Goal: Check status: Check status

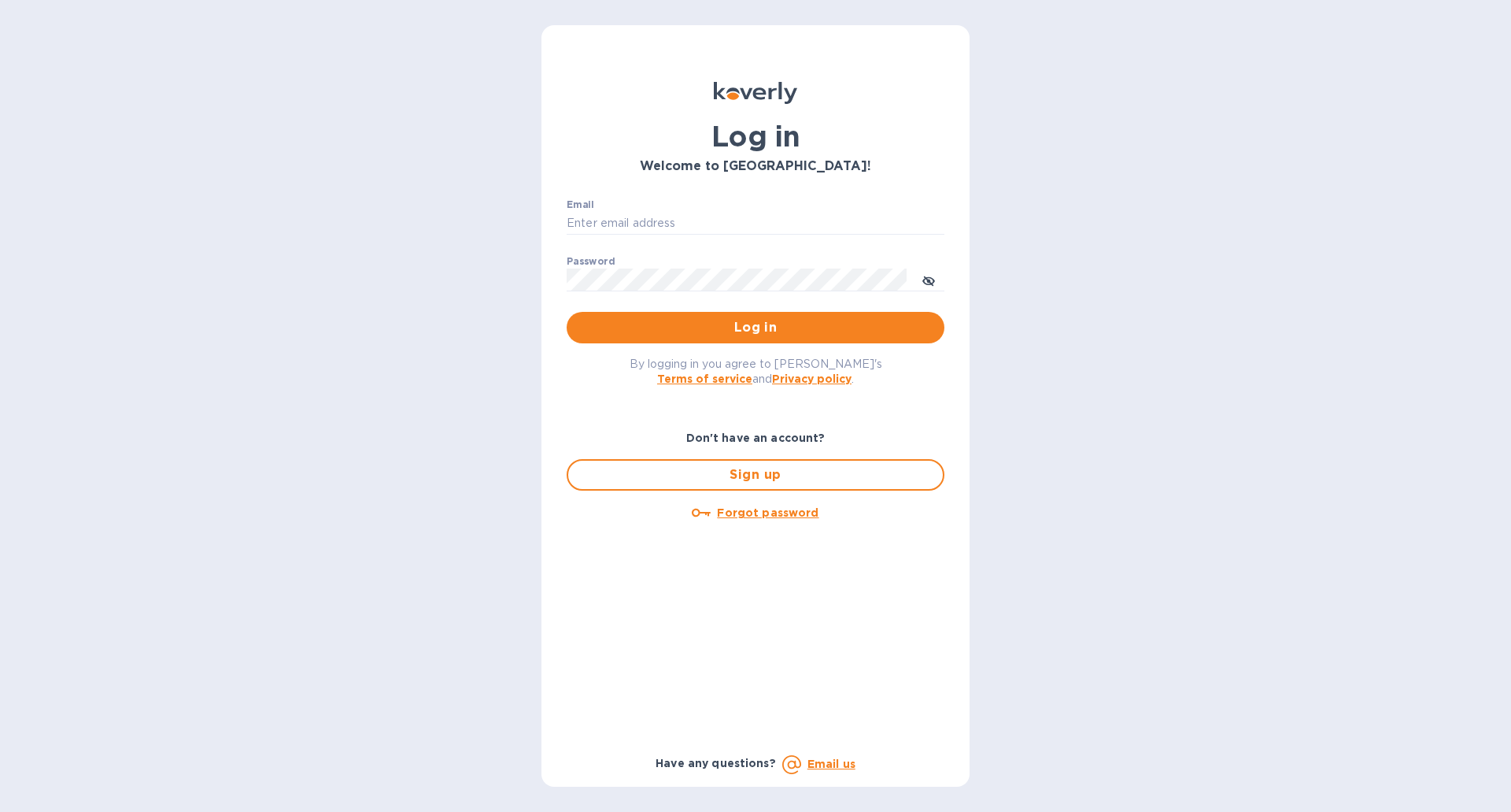
click at [656, 236] on div "Email ​" at bounding box center [756, 227] width 378 height 57
click at [668, 214] on input "Email" at bounding box center [756, 223] width 378 height 24
type input "[PERSON_NAME][EMAIL_ADDRESS][DOMAIN_NAME]"
click at [928, 282] on icon "toggle password visibility" at bounding box center [929, 282] width 4 height 4
click at [864, 324] on span "Log in" at bounding box center [756, 328] width 352 height 19
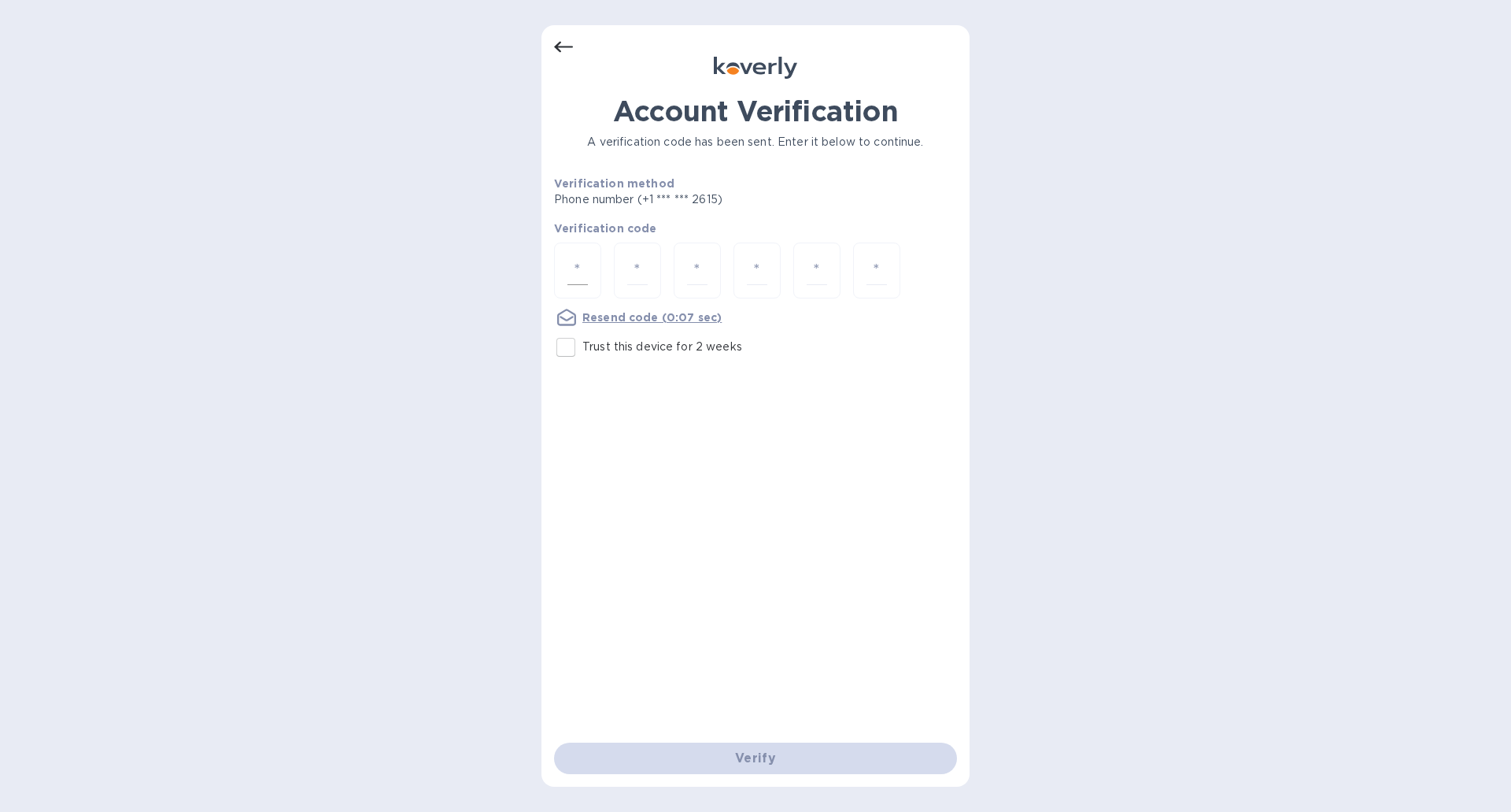
click at [585, 261] on input "number" at bounding box center [577, 270] width 21 height 29
type input "9"
type input "8"
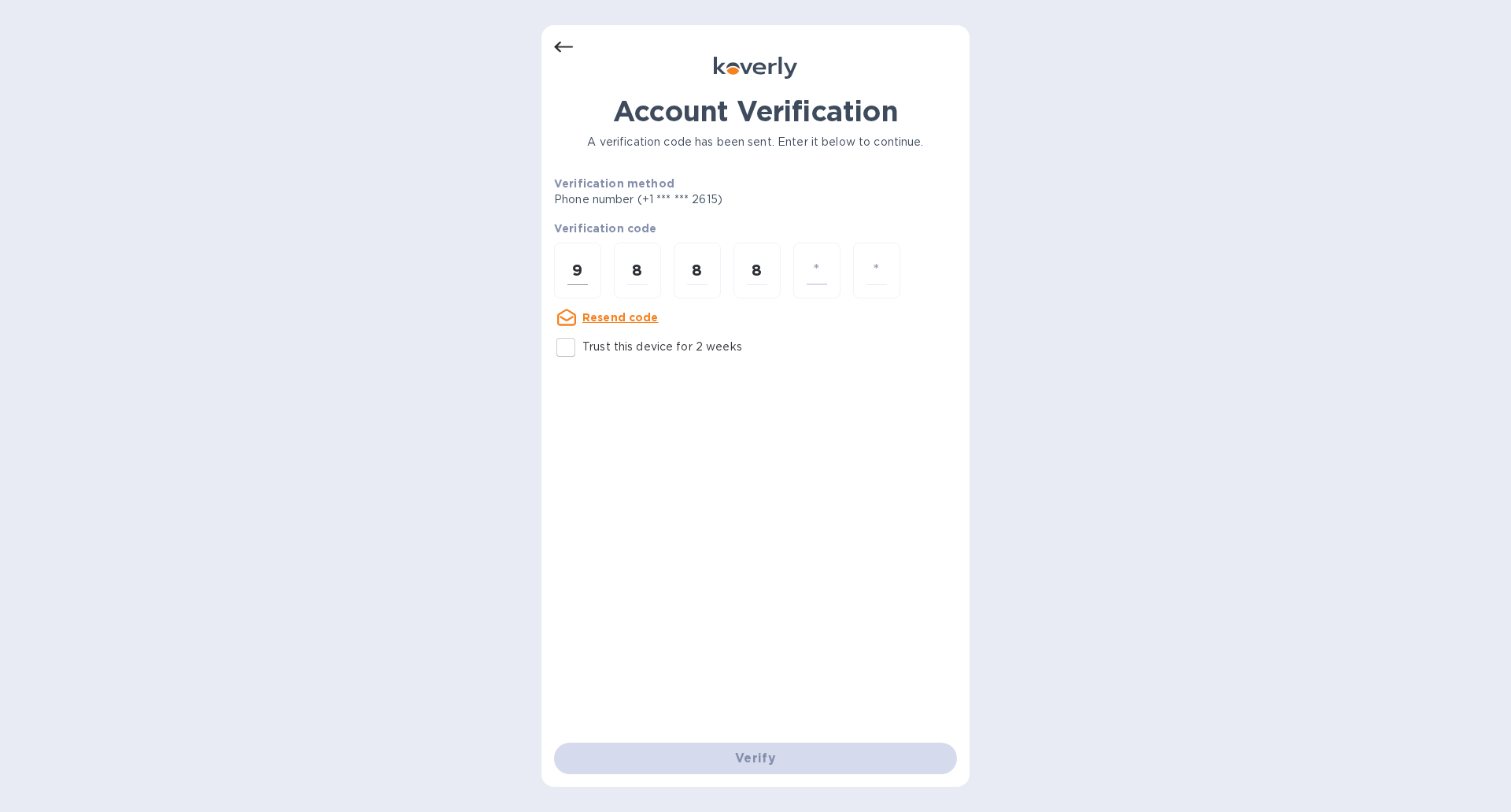
type input "0"
type input "7"
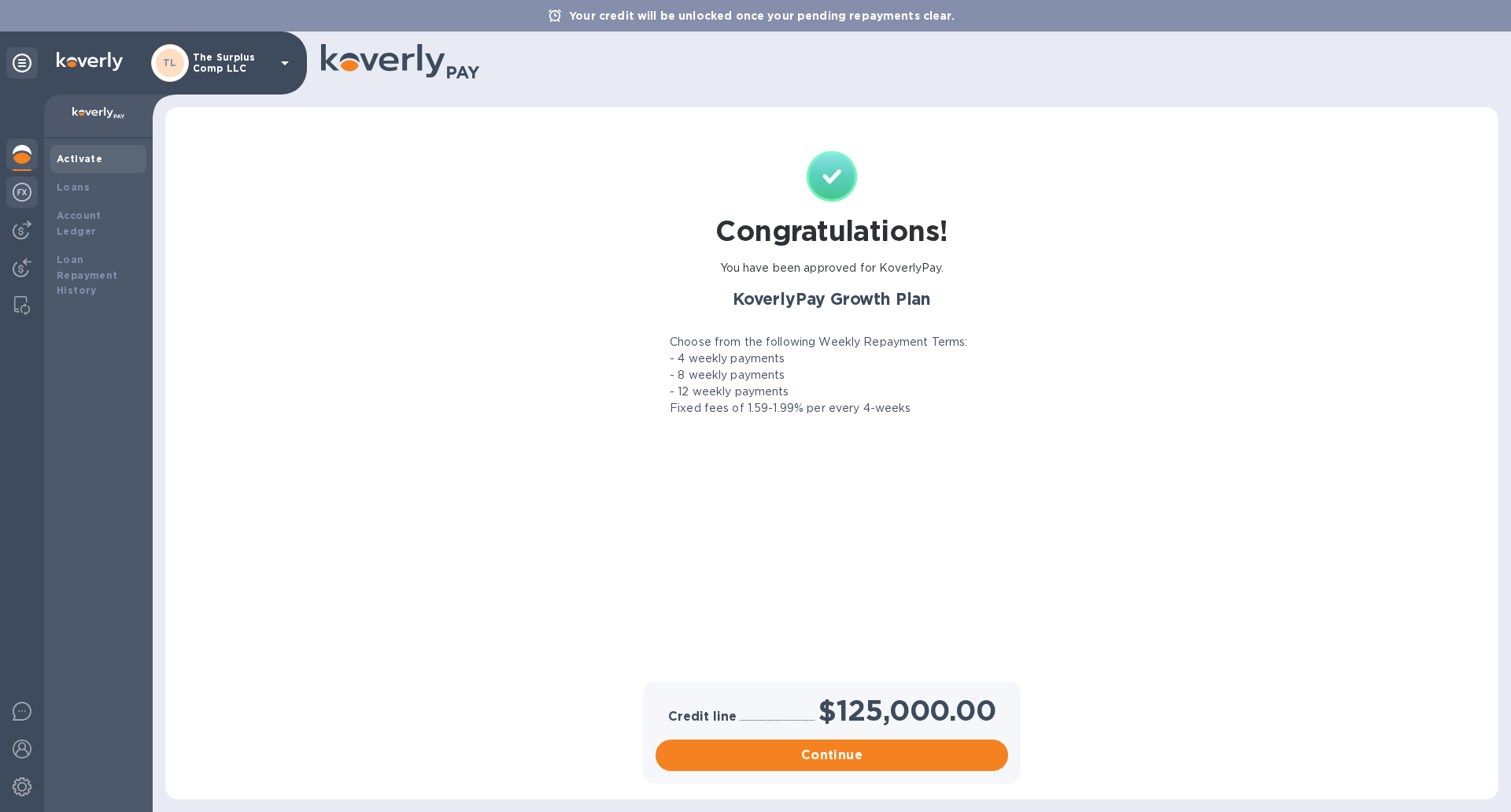
click at [21, 192] on img at bounding box center [22, 192] width 19 height 19
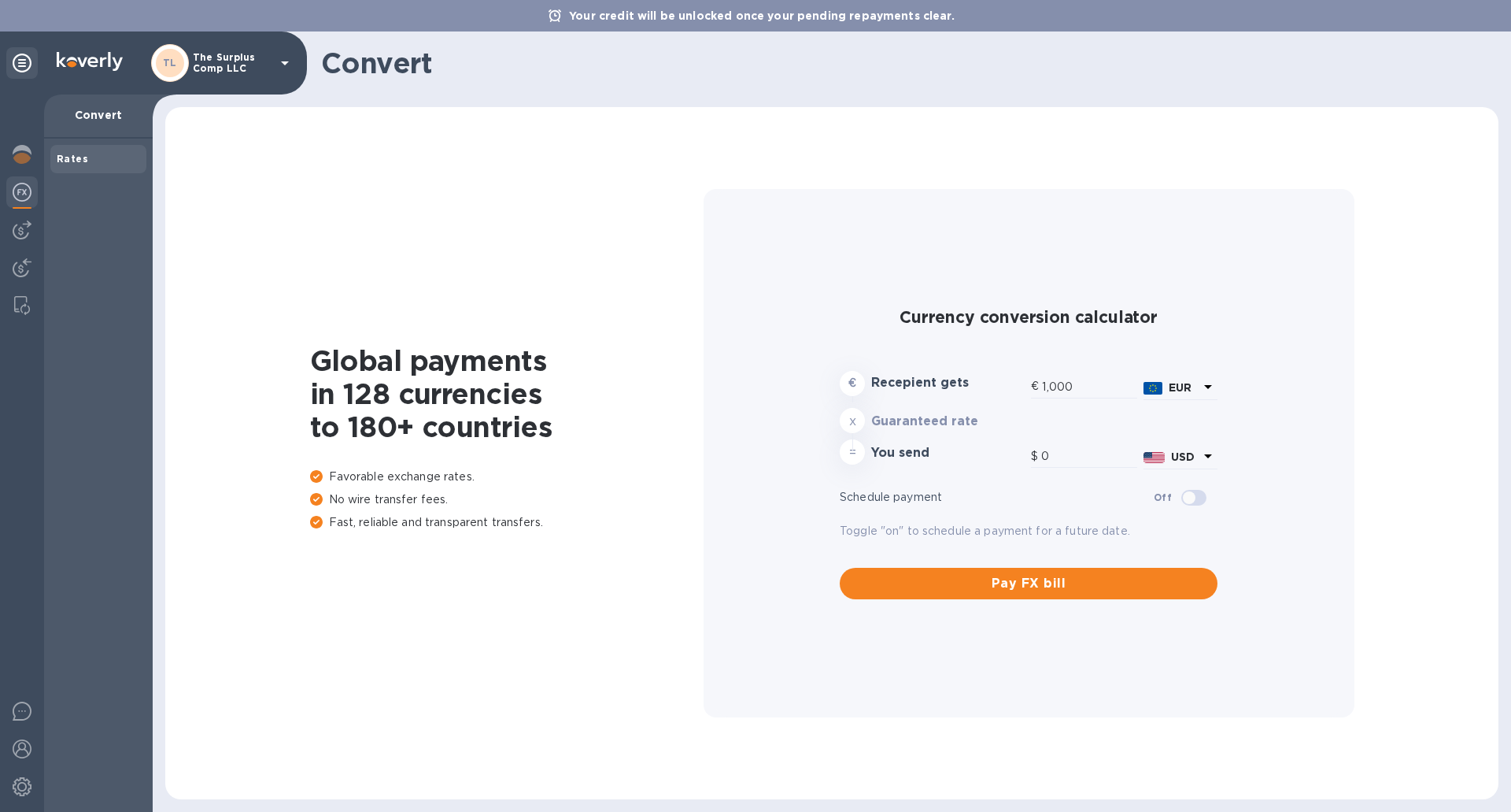
type input "1,173.75"
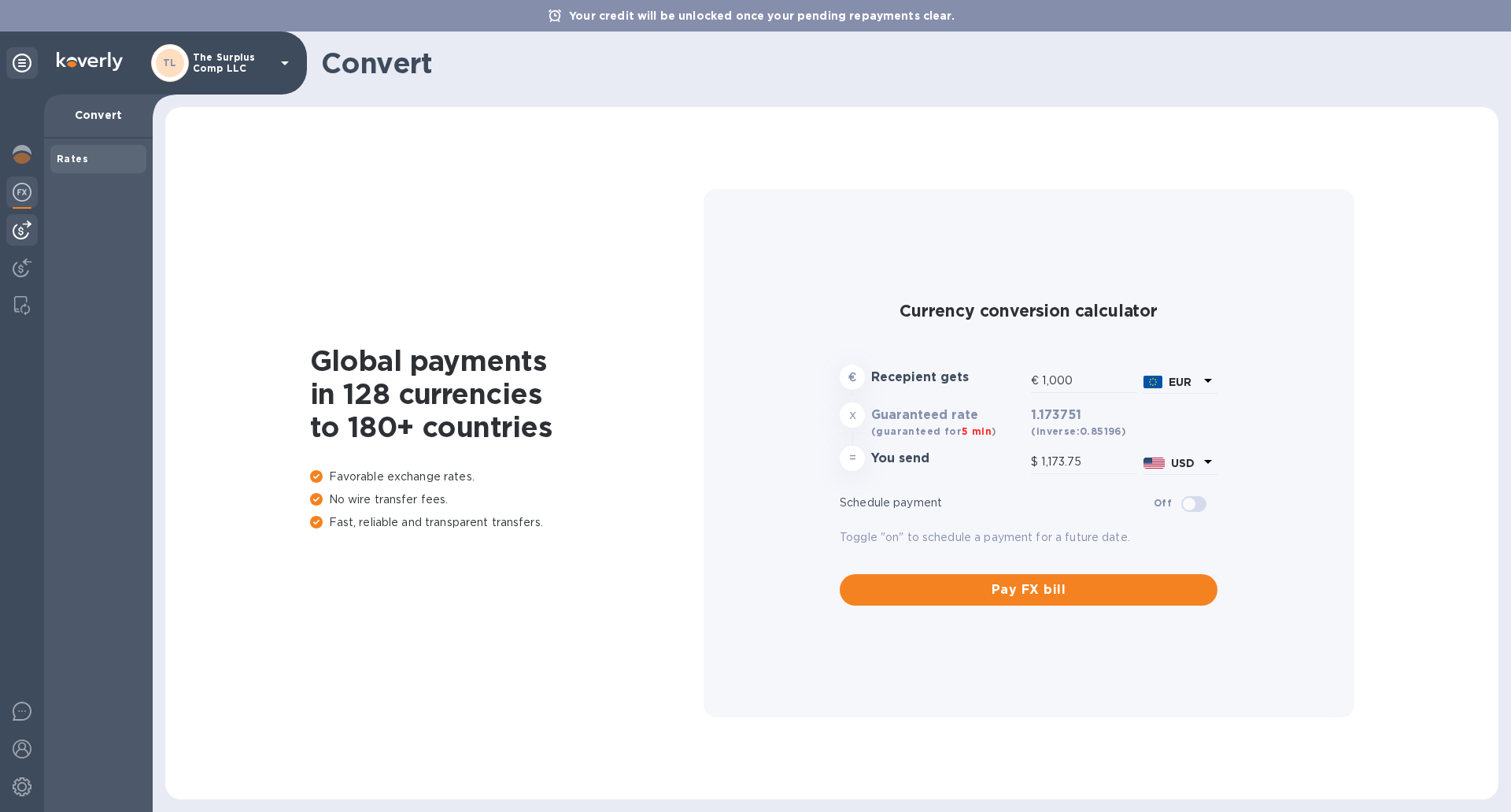
click at [31, 228] on div at bounding box center [22, 229] width 31 height 31
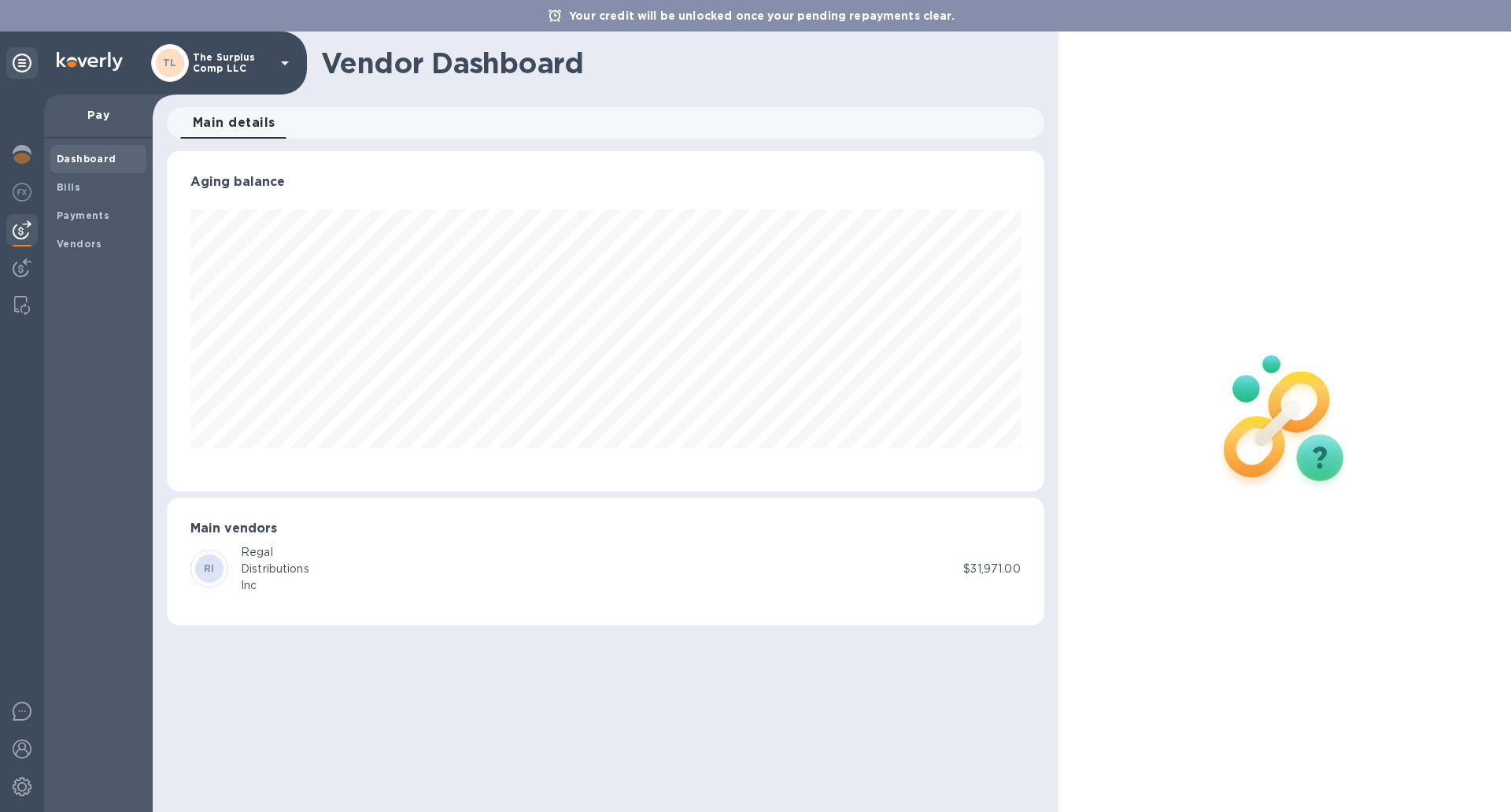
scroll to position [340, 877]
click at [22, 162] on img at bounding box center [22, 154] width 19 height 19
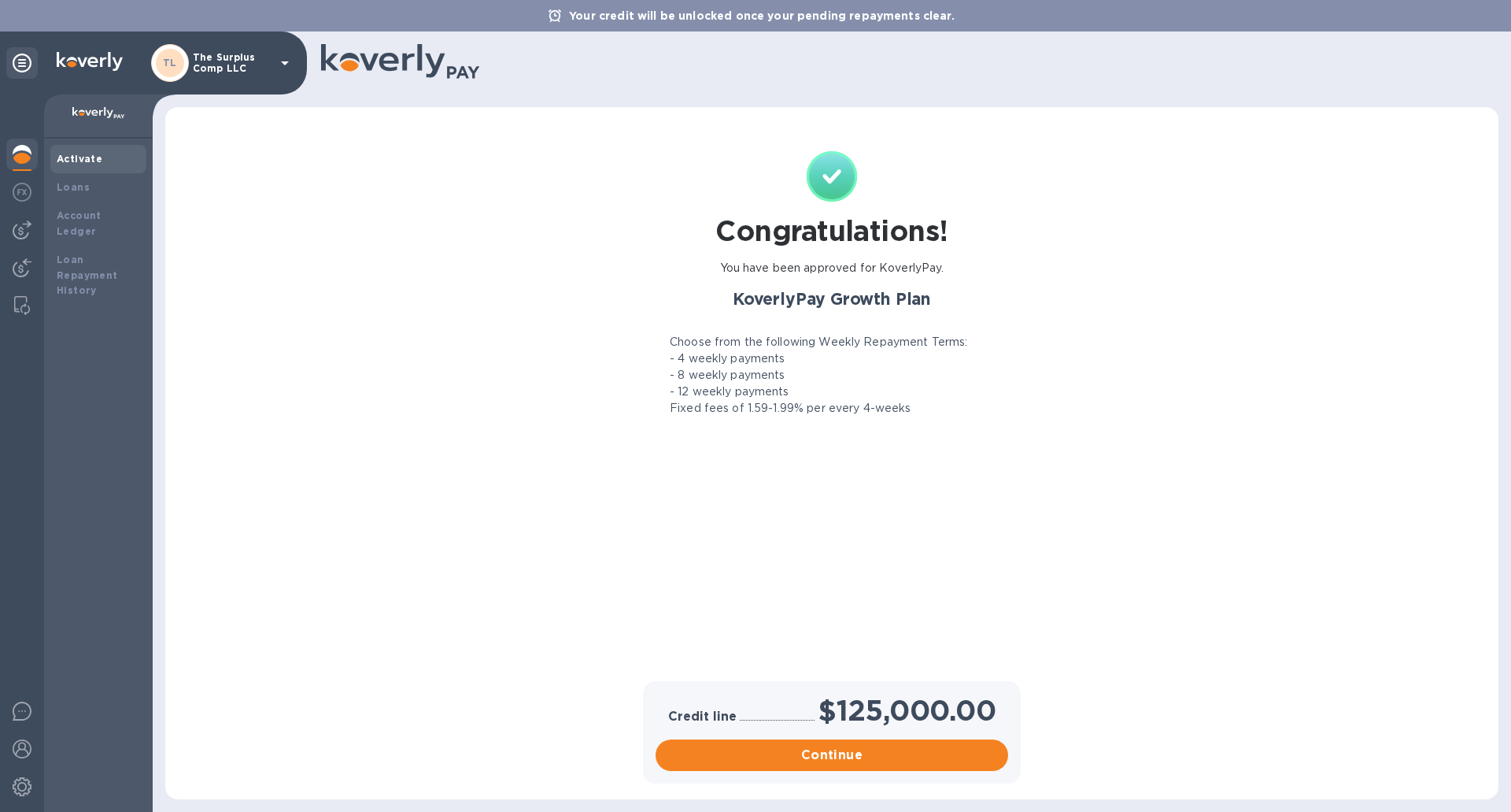
click at [264, 42] on div "TL The Surplus Comp LLC" at bounding box center [154, 62] width 307 height 63
click at [267, 66] on p "The Surplus Comp LLC" at bounding box center [233, 62] width 79 height 22
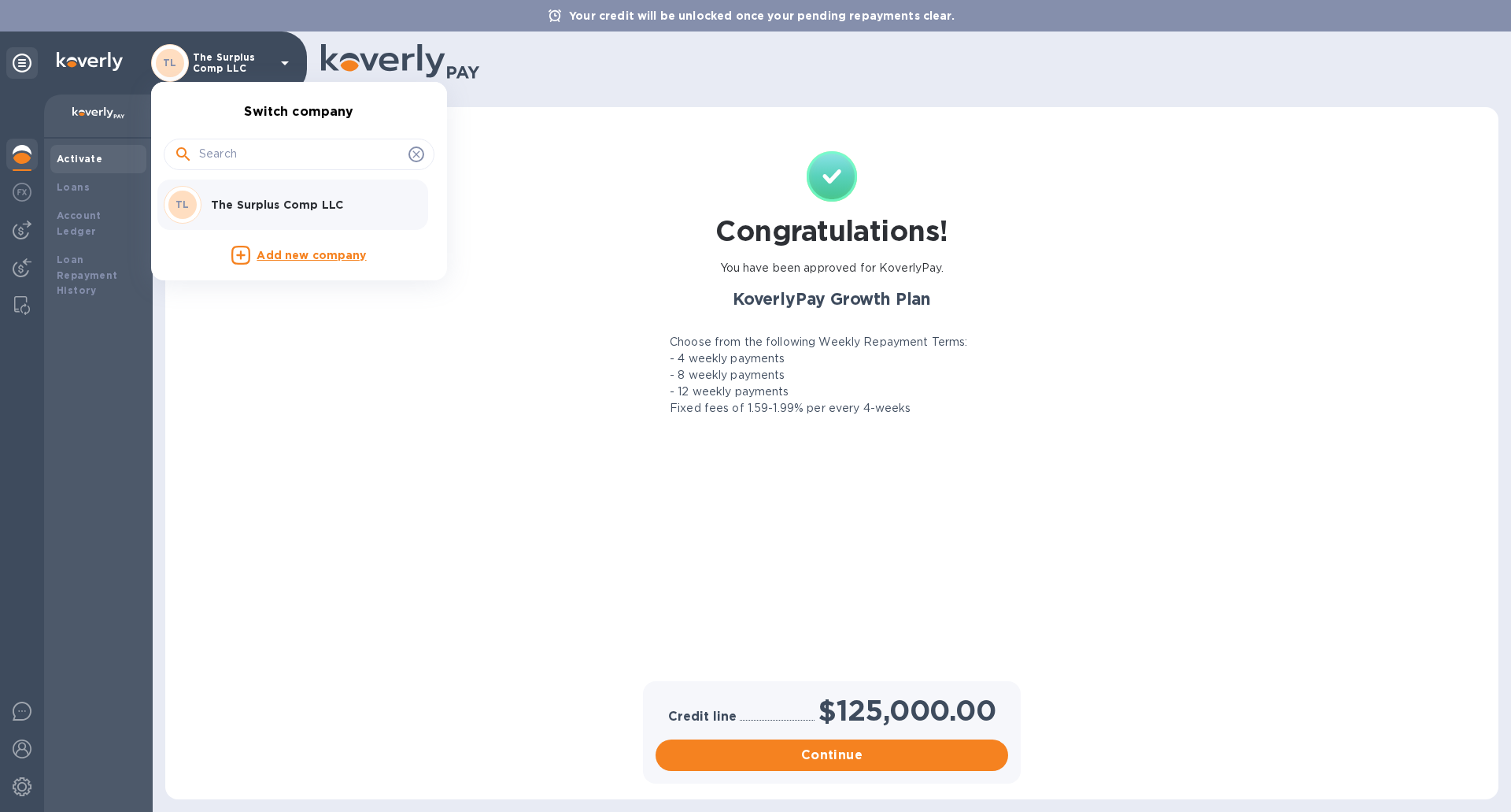
click at [152, 318] on div at bounding box center [756, 406] width 1511 height 812
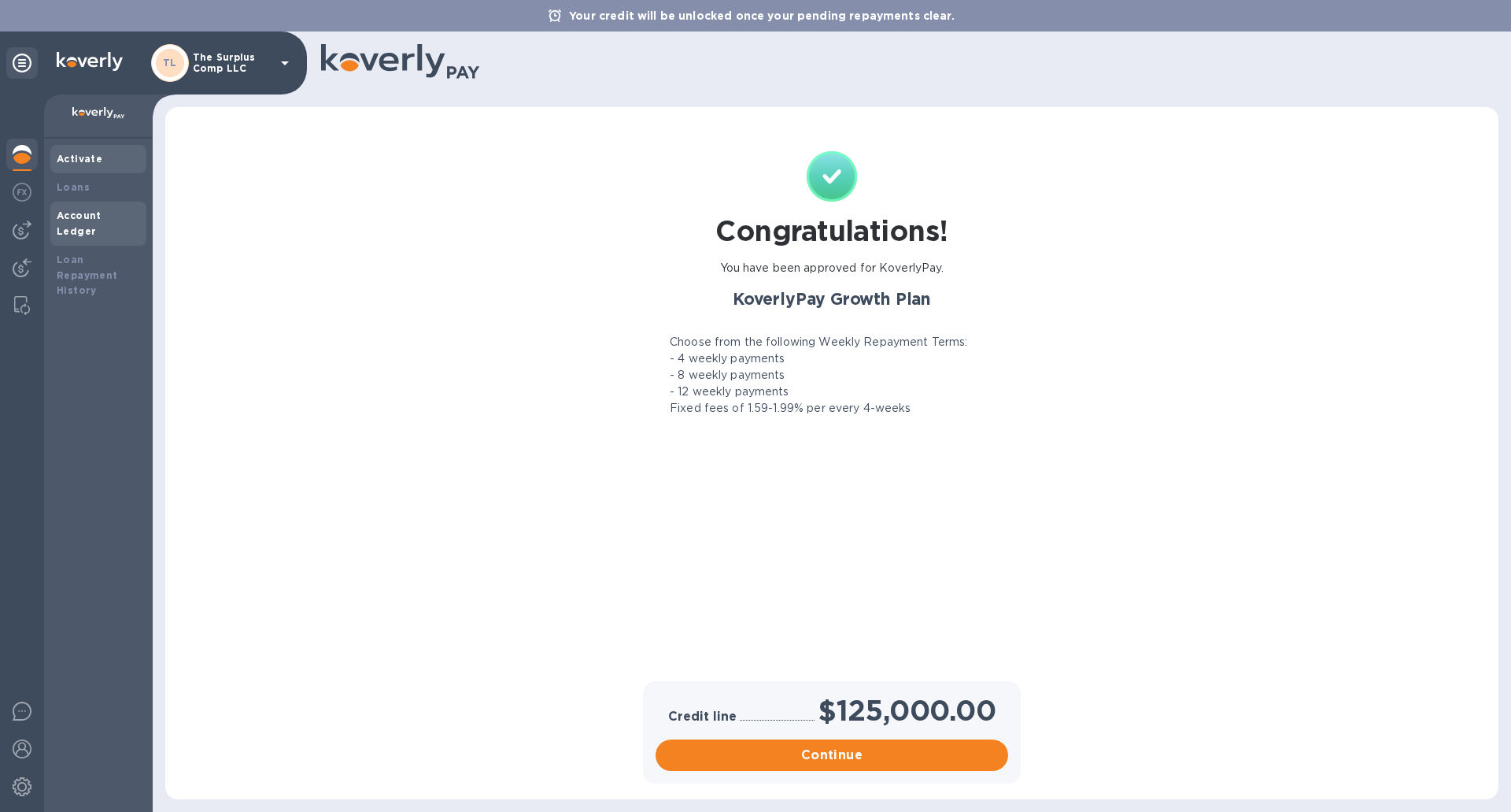
click at [102, 218] on b "Account Ledger" at bounding box center [79, 222] width 45 height 27
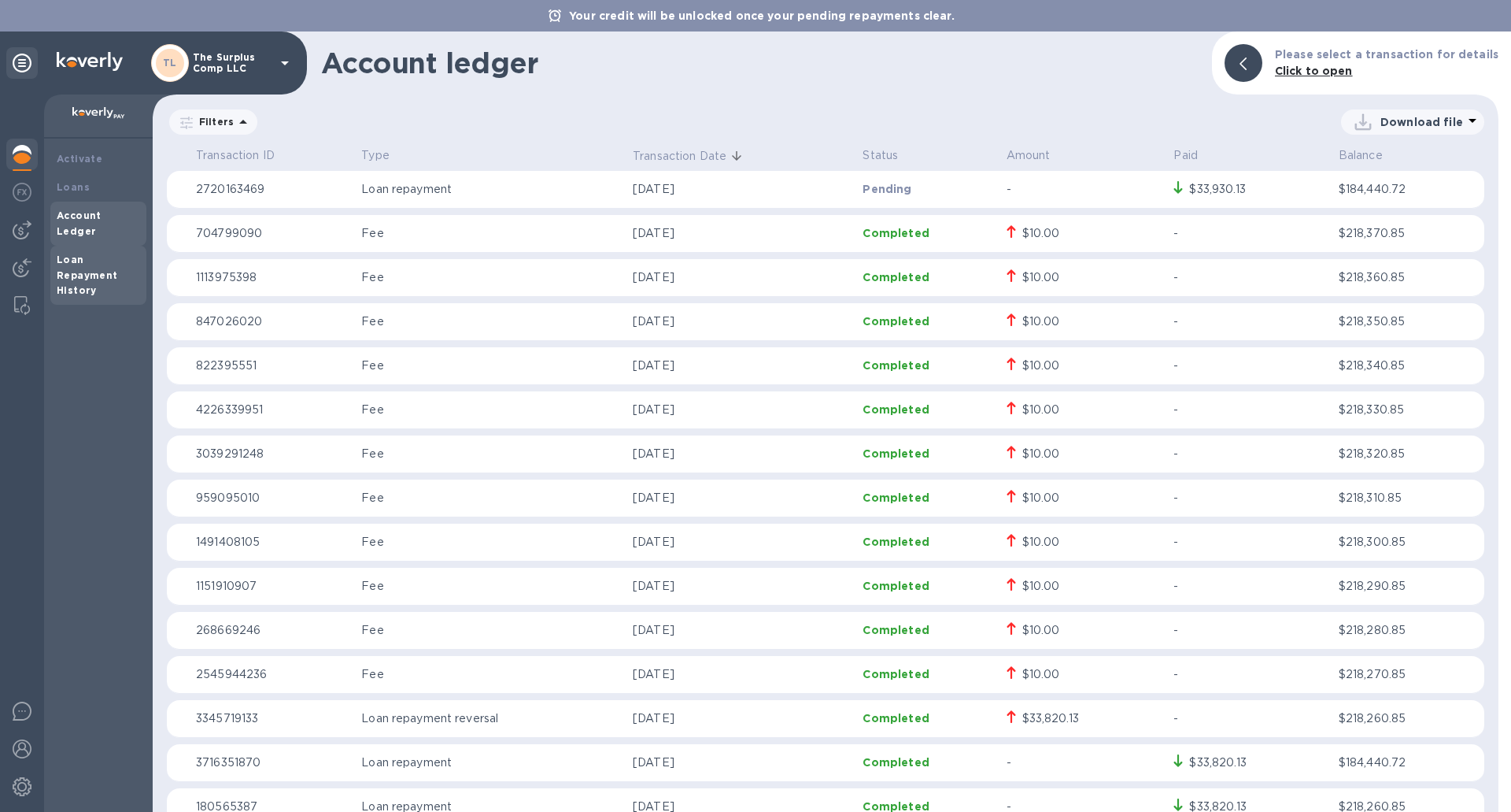
click at [122, 256] on div "Loan Repayment History" at bounding box center [98, 275] width 84 height 47
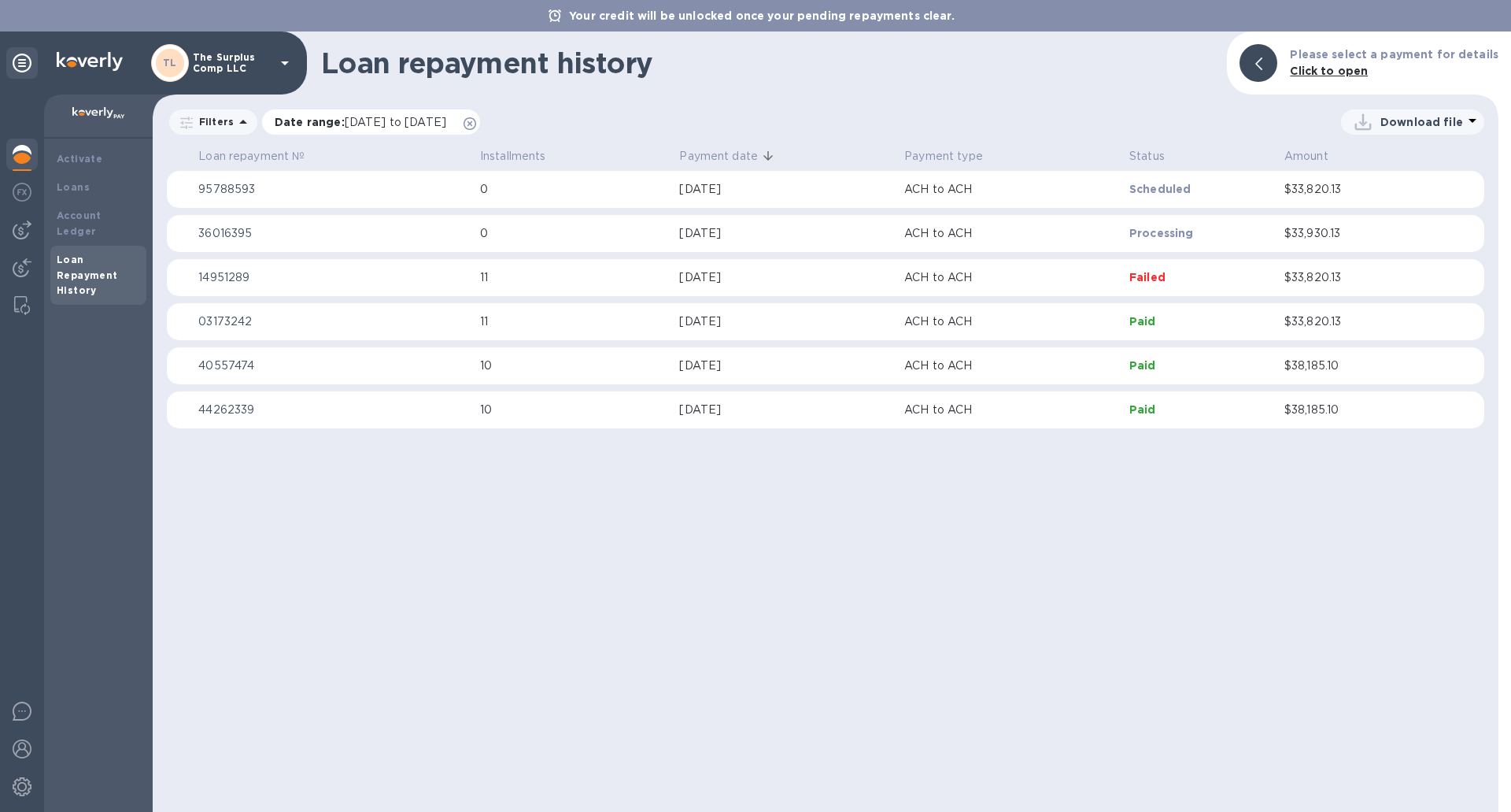
click at [477, 119] on icon at bounding box center [469, 123] width 12 height 12
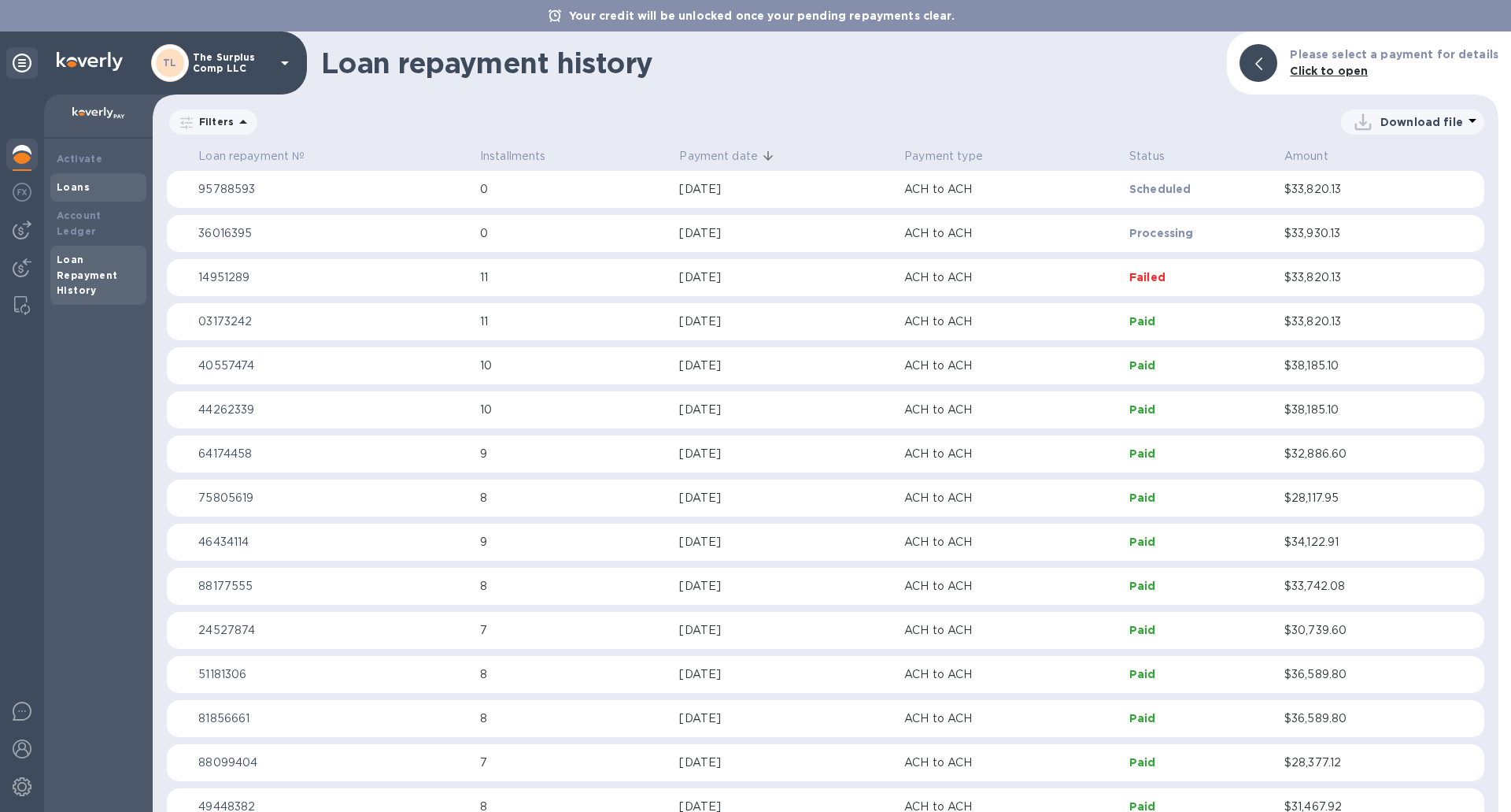
click at [103, 177] on div "Loans" at bounding box center [98, 187] width 96 height 28
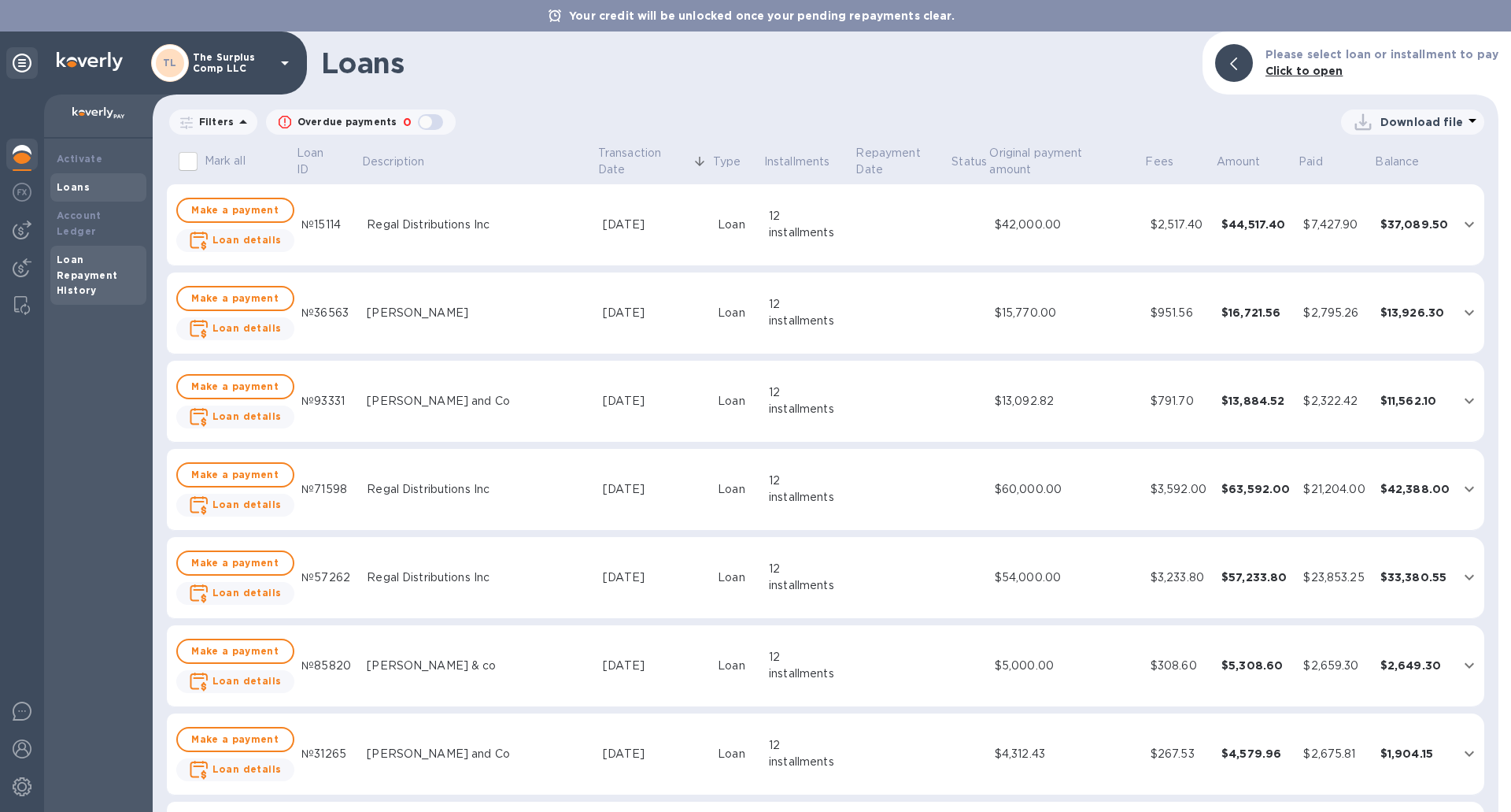
click at [98, 246] on div "Loan Repayment History" at bounding box center [98, 276] width 96 height 60
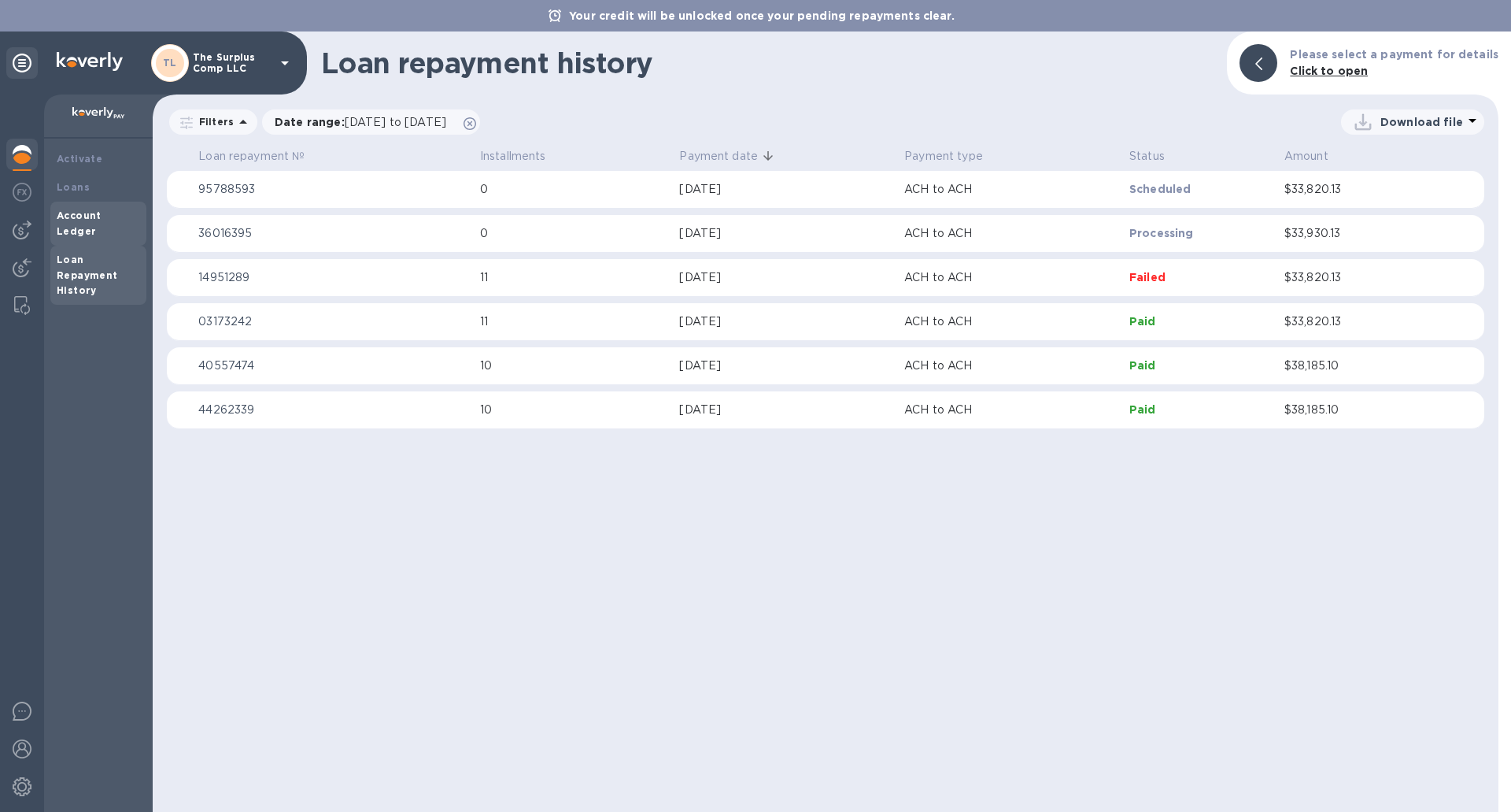
click at [93, 218] on b "Account Ledger" at bounding box center [79, 222] width 45 height 27
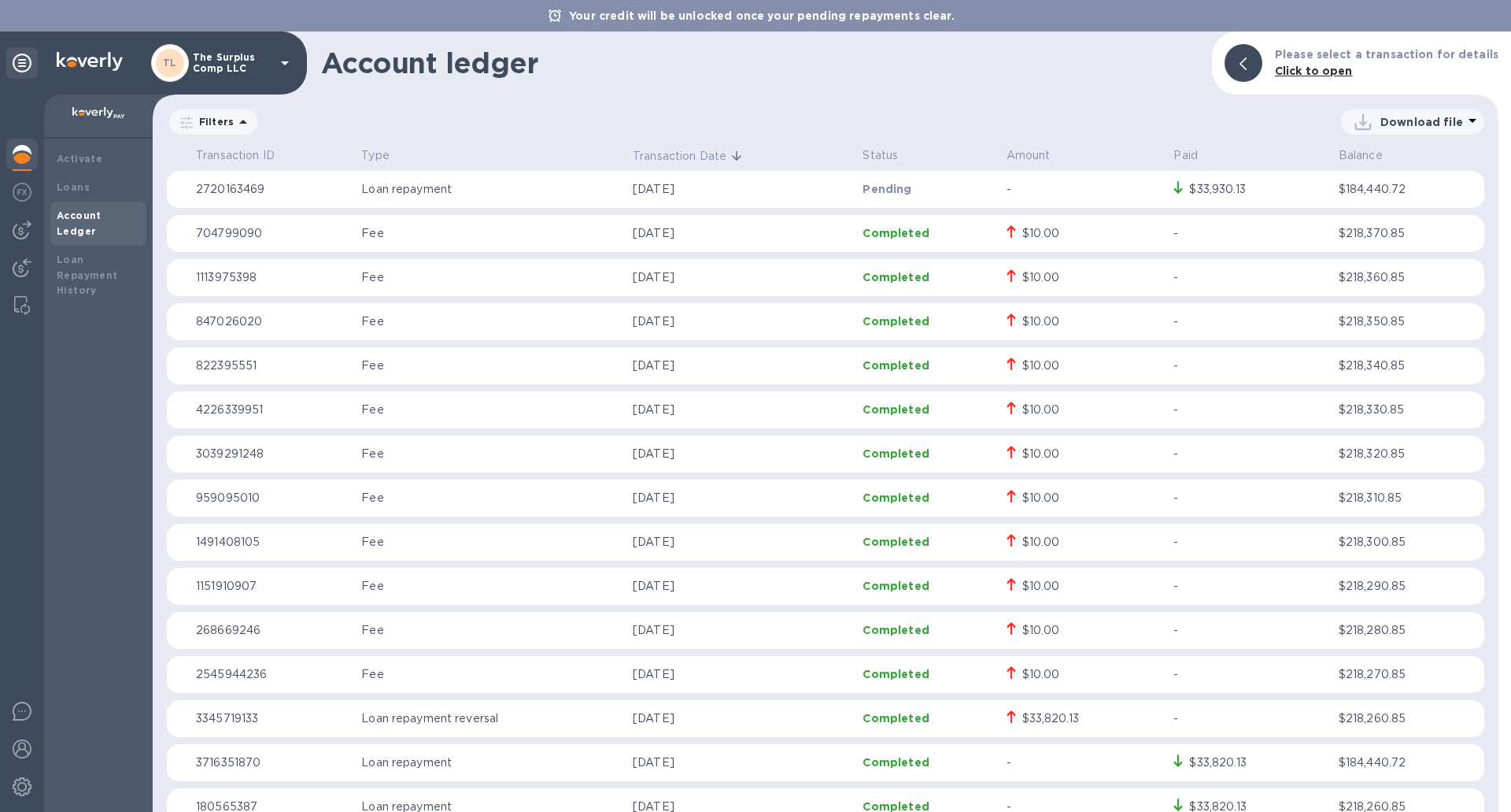
click at [19, 160] on img at bounding box center [22, 154] width 19 height 19
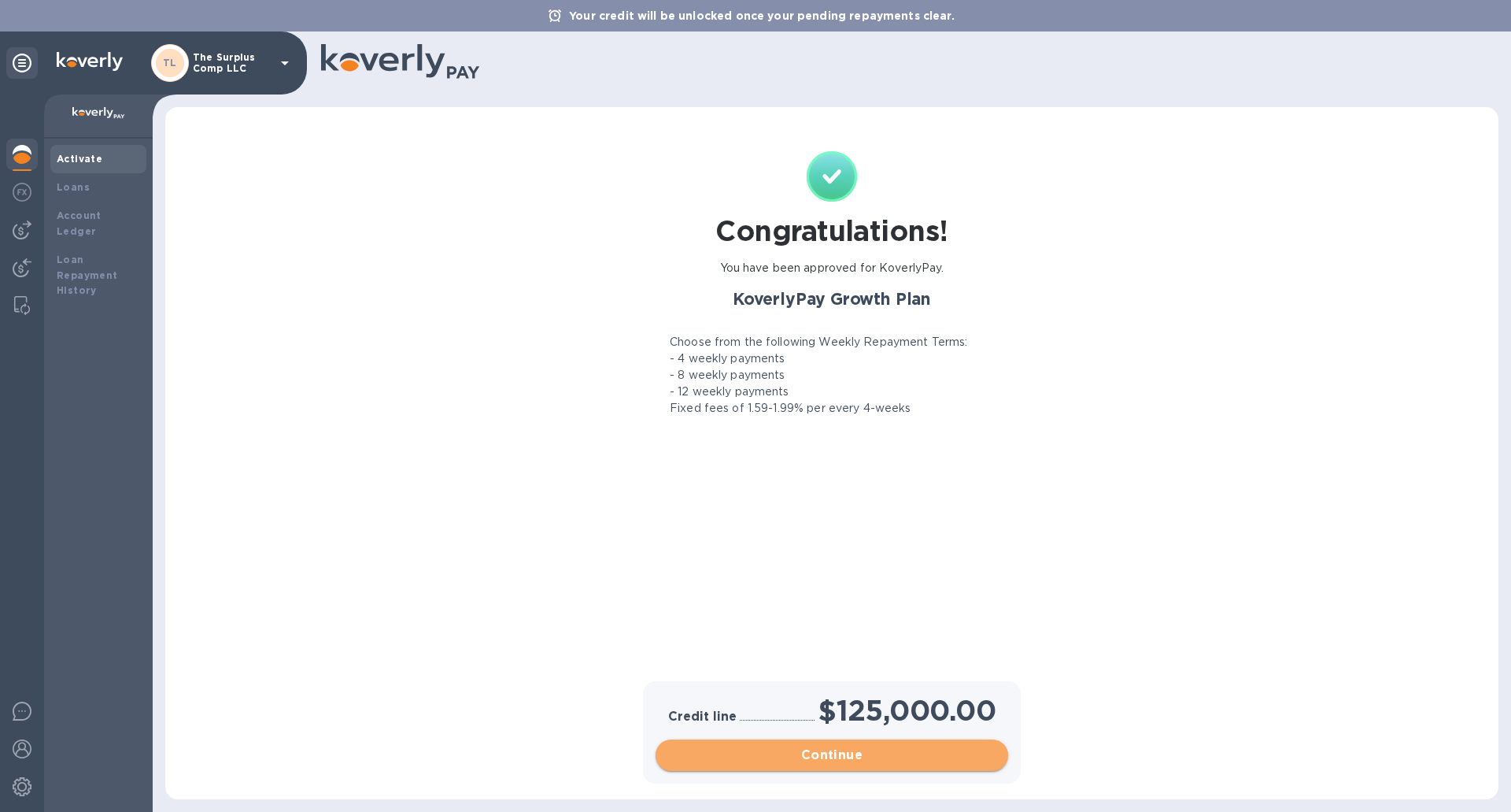
click at [908, 756] on span "Continue" at bounding box center [832, 755] width 328 height 19
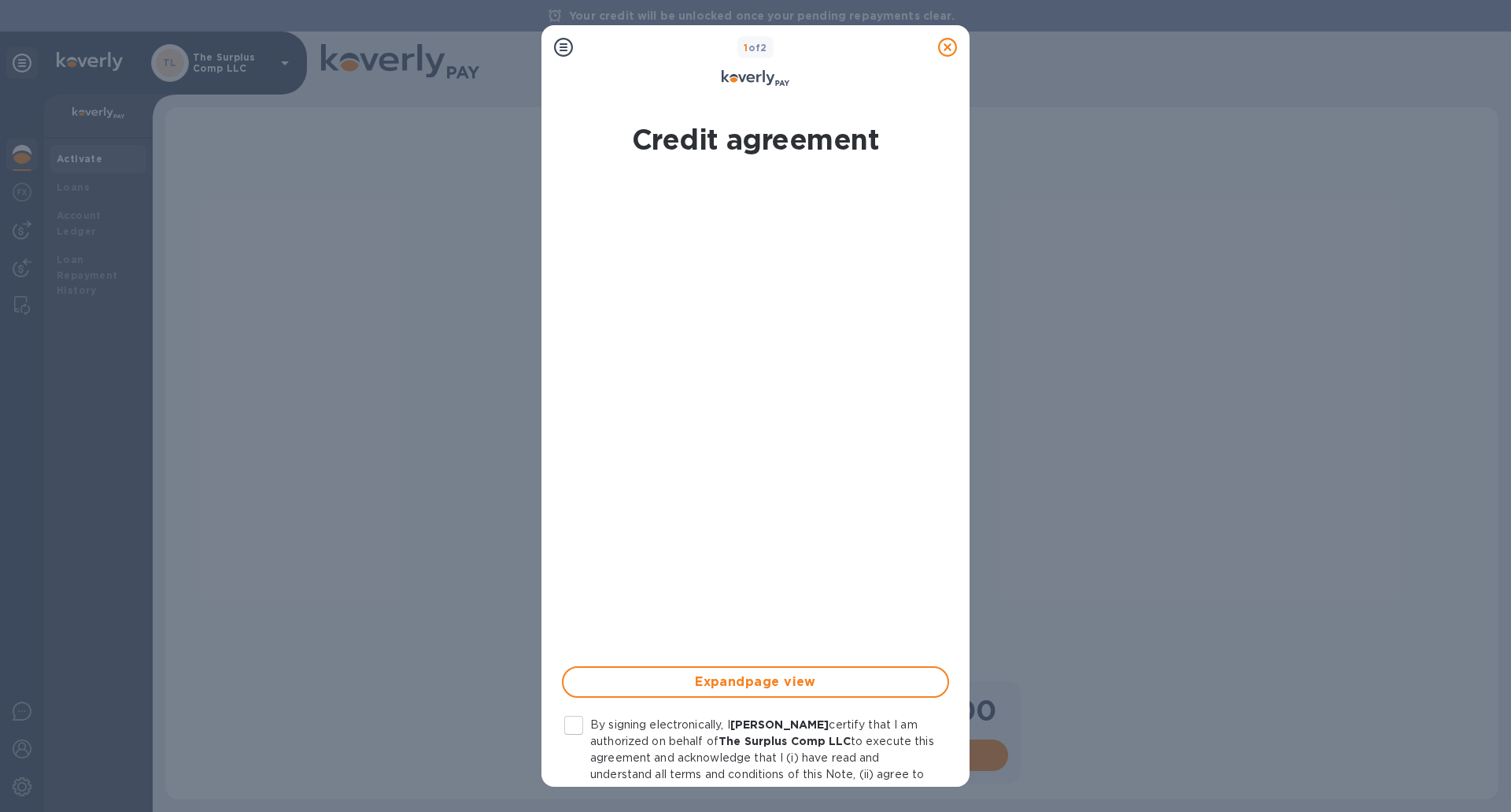
click at [950, 52] on icon at bounding box center [948, 47] width 19 height 19
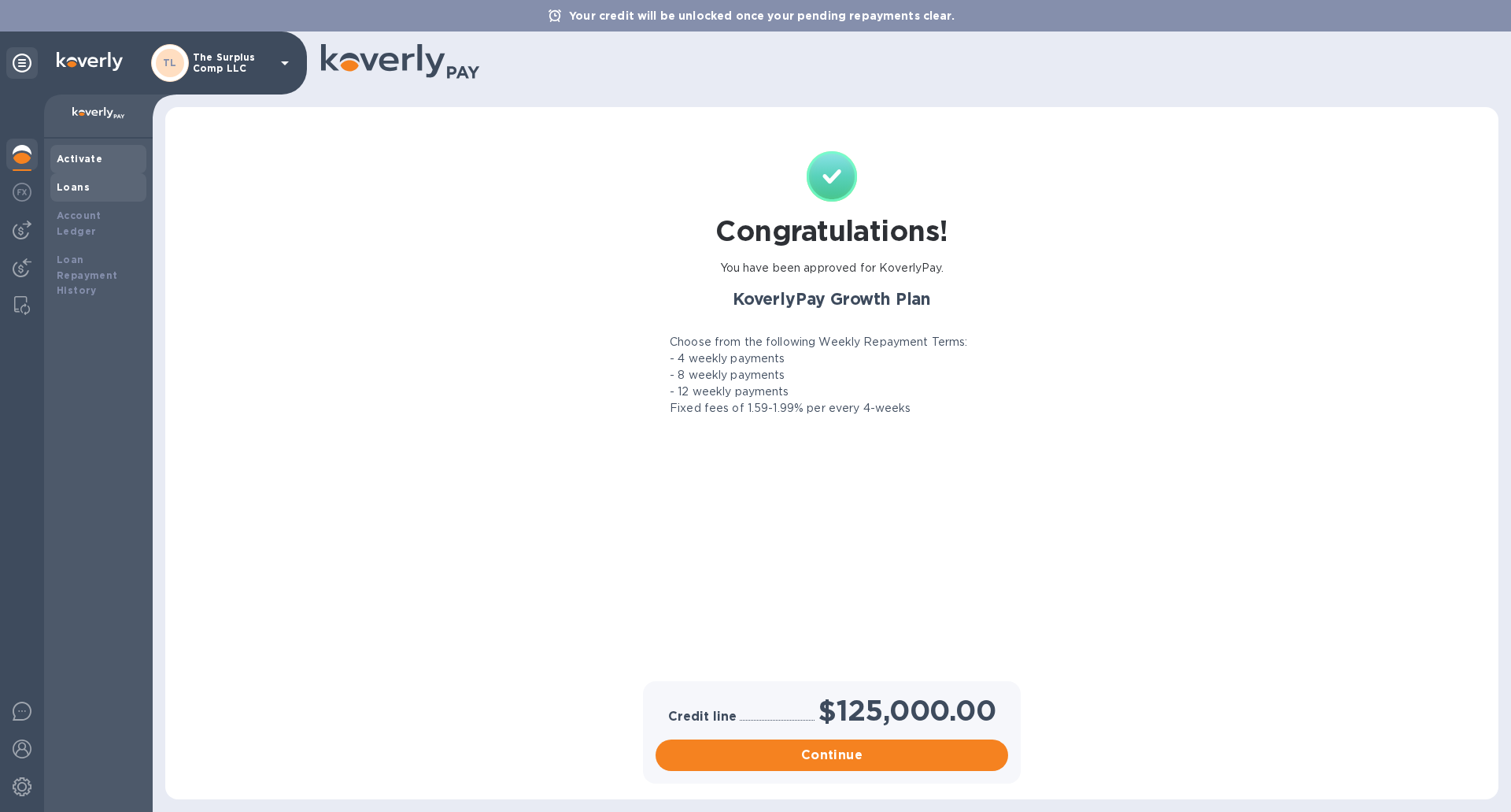
click at [59, 189] on b "Loans" at bounding box center [73, 187] width 33 height 12
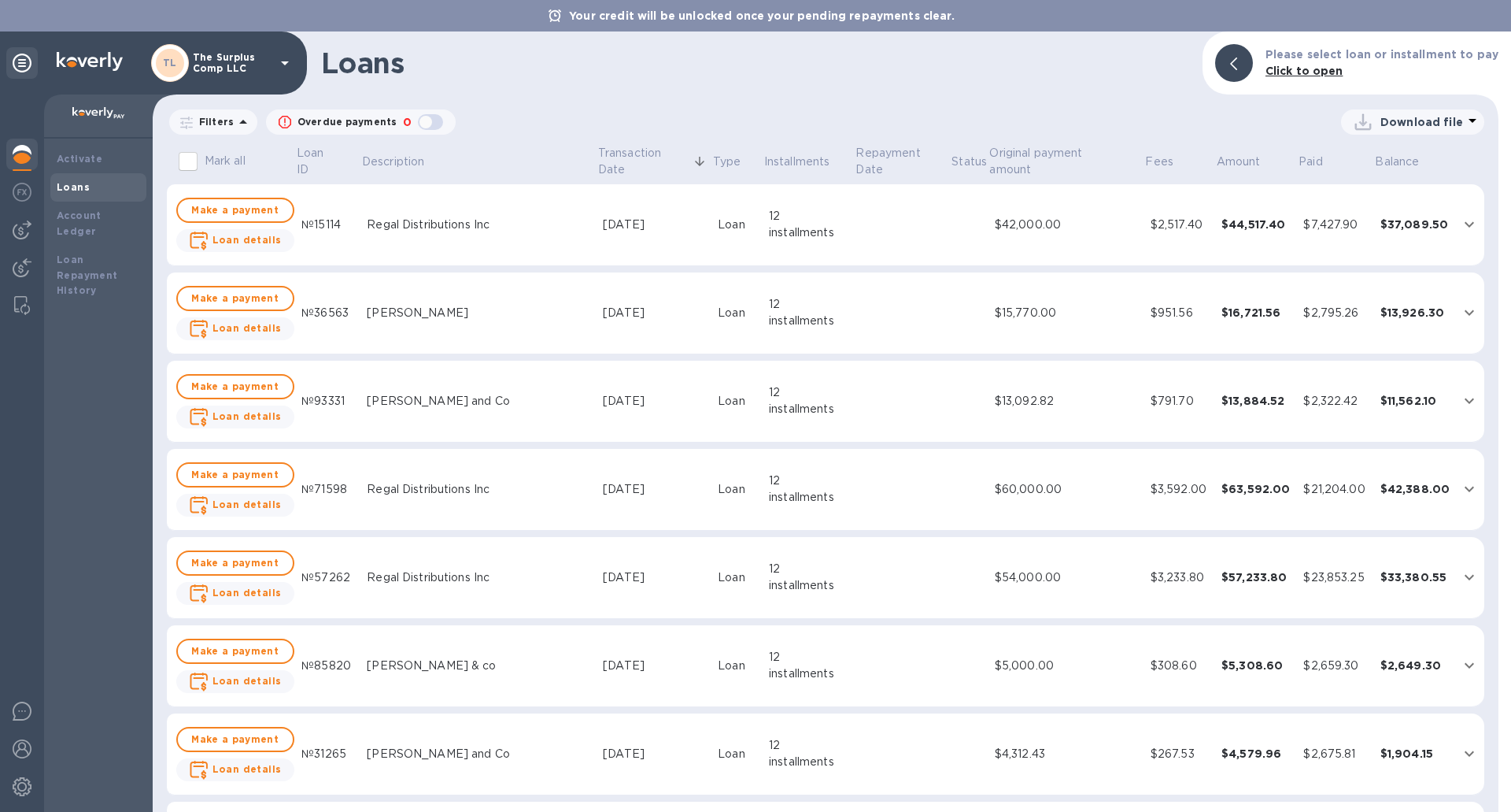
click at [831, 117] on div "Download file" at bounding box center [970, 122] width 1029 height 25
click at [1090, 5] on div "Your credit will be unlocked once your pending repayments clear." at bounding box center [756, 15] width 1511 height 31
click at [427, 125] on div "button" at bounding box center [430, 122] width 31 height 22
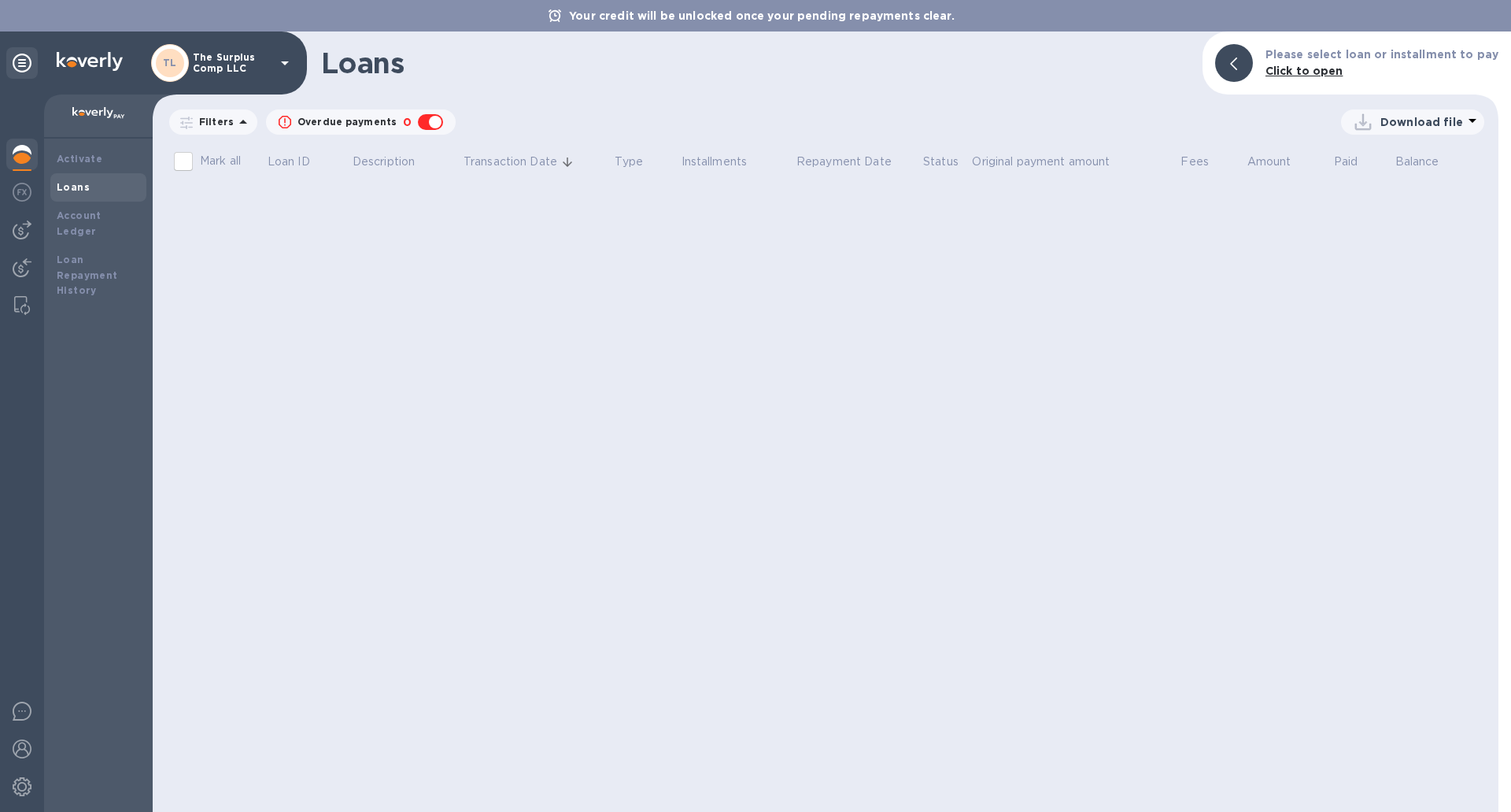
click at [421, 124] on div "button" at bounding box center [430, 122] width 31 height 22
checkbox input "false"
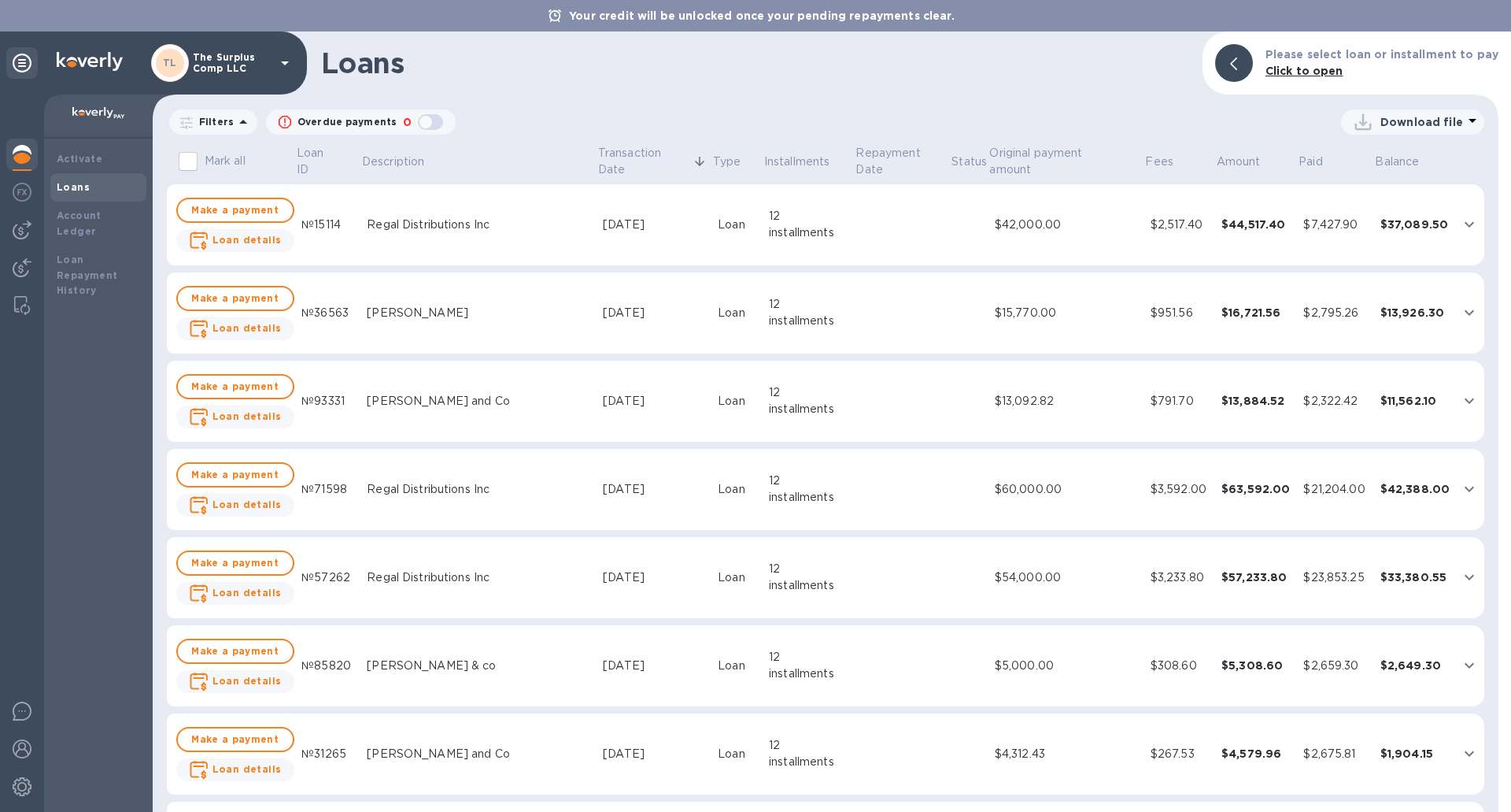
click at [570, 19] on p "Your credit will be unlocked once your pending repayments clear." at bounding box center [762, 15] width 401 height 16
click at [266, 55] on p "The Surplus Comp LLC" at bounding box center [233, 62] width 79 height 22
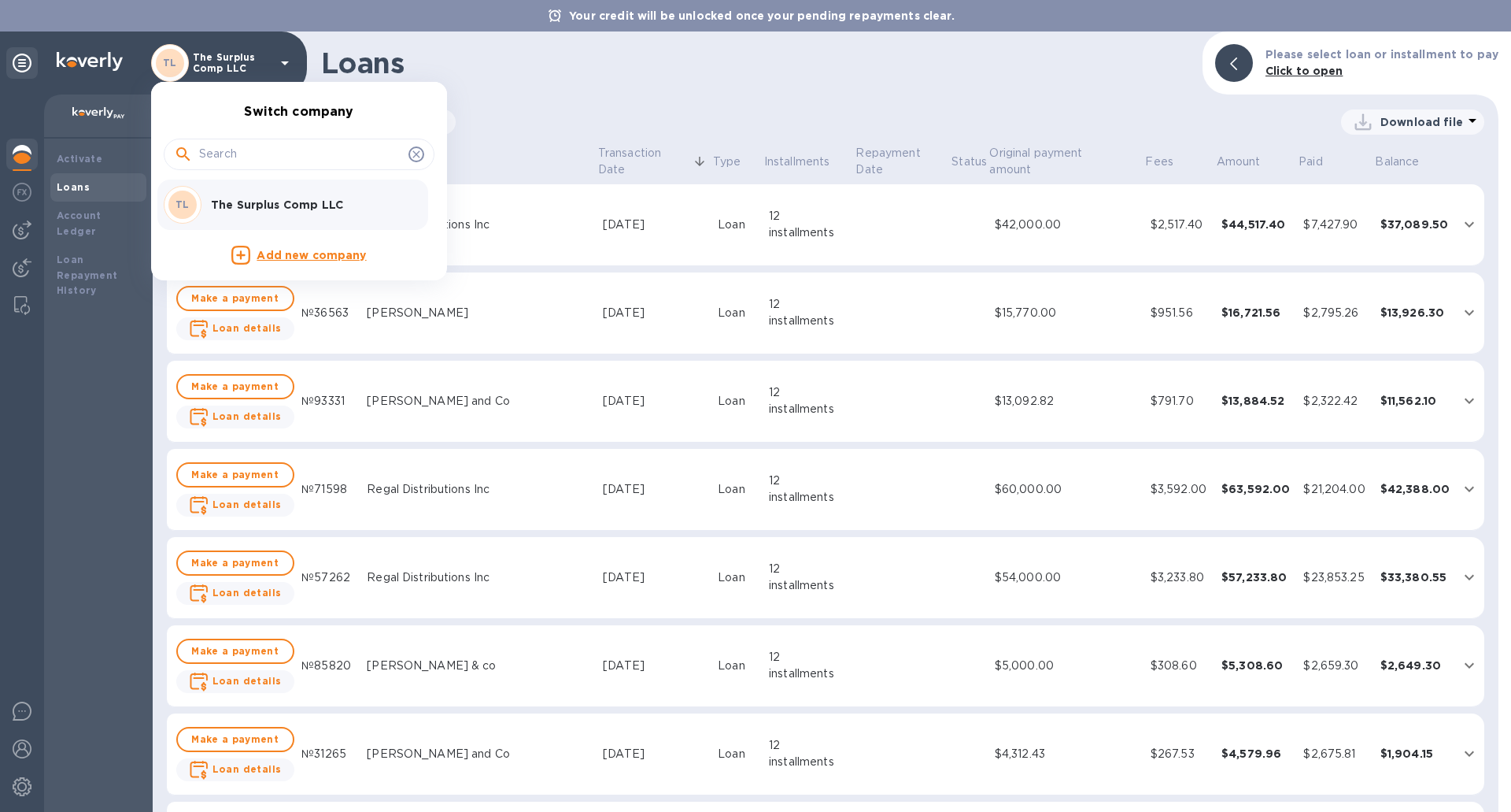
click at [75, 159] on div at bounding box center [756, 406] width 1511 height 812
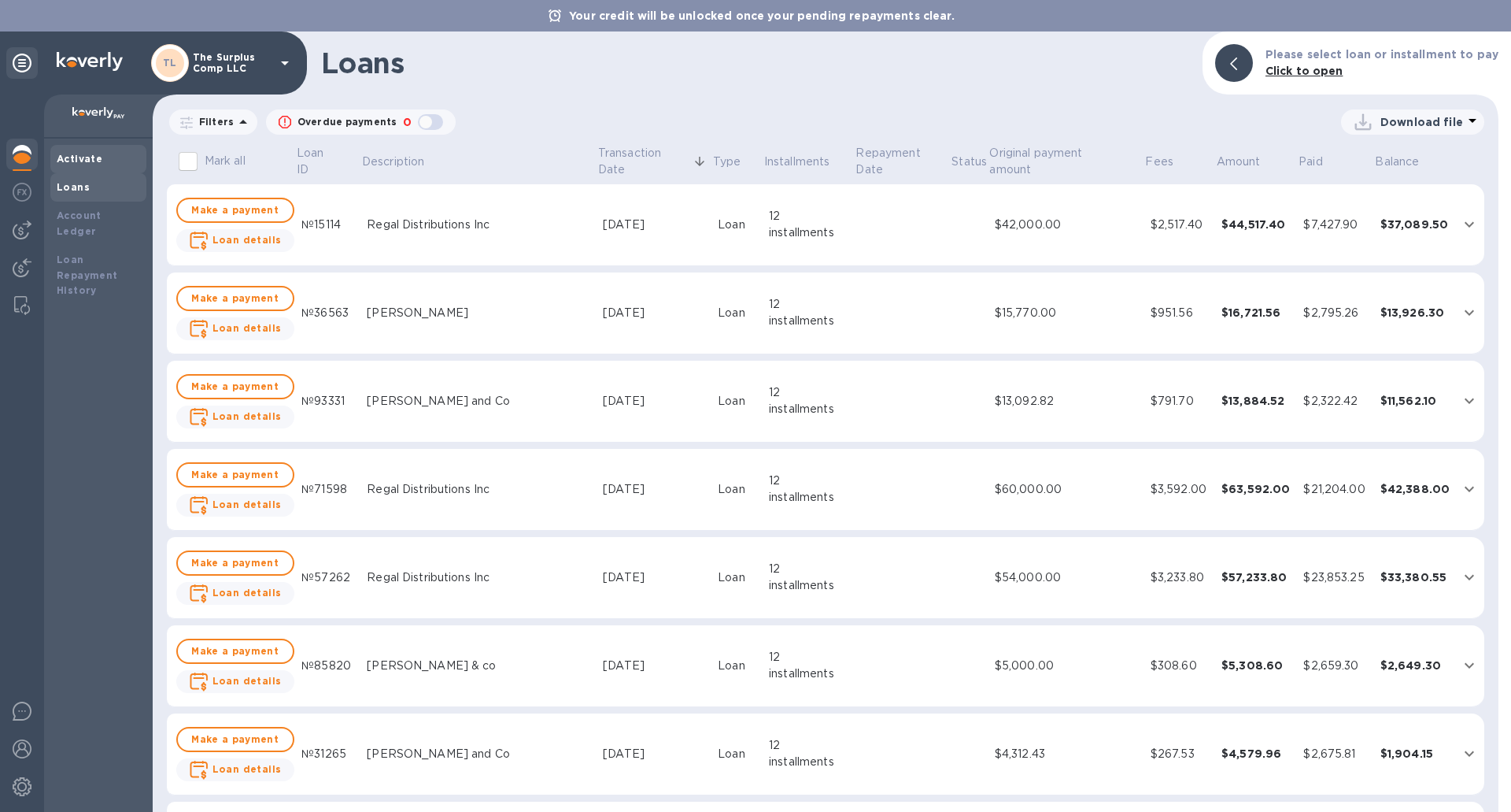
click at [78, 157] on b "Activate" at bounding box center [79, 158] width 45 height 12
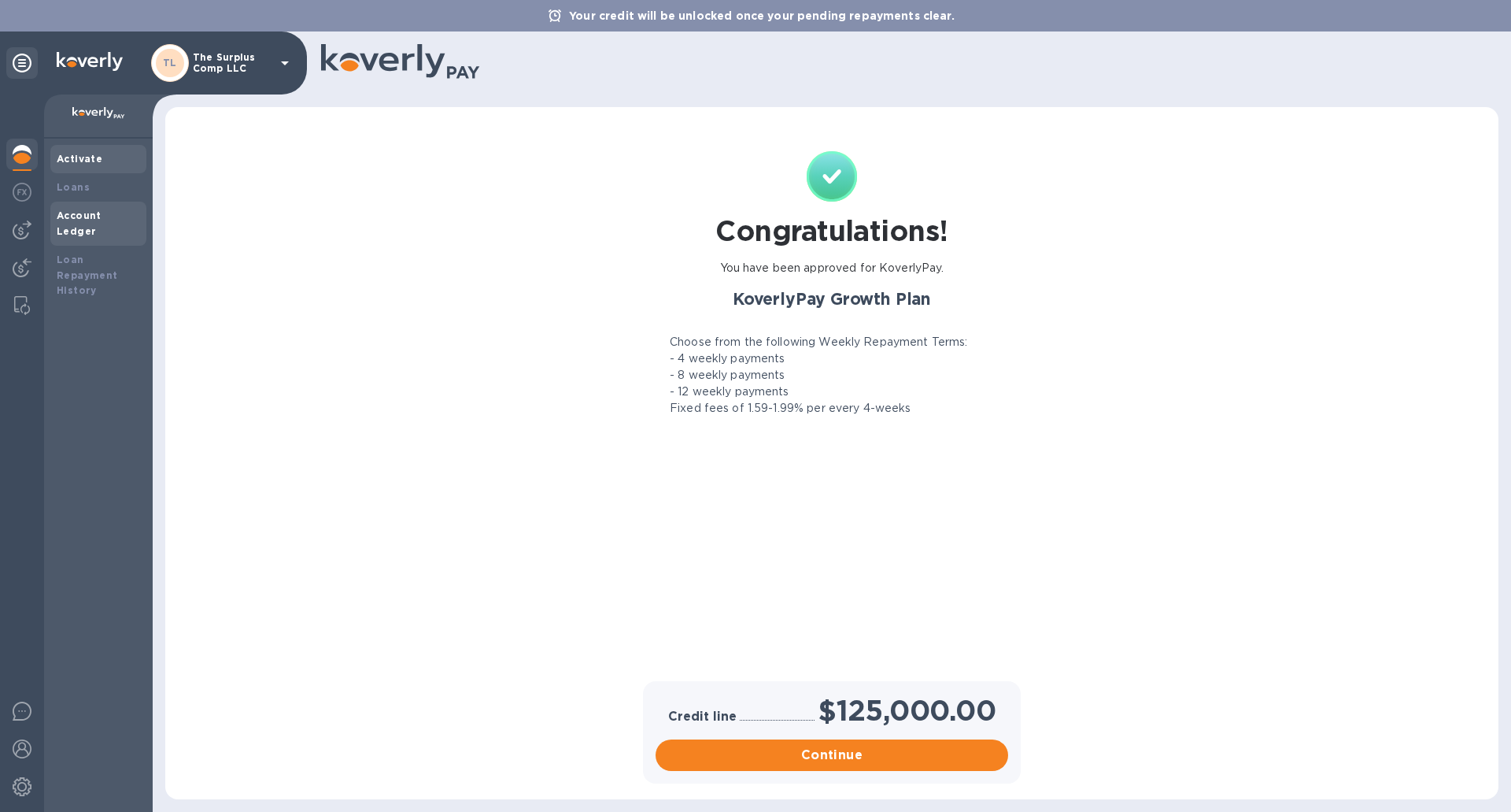
click at [84, 216] on b "Account Ledger" at bounding box center [79, 222] width 45 height 27
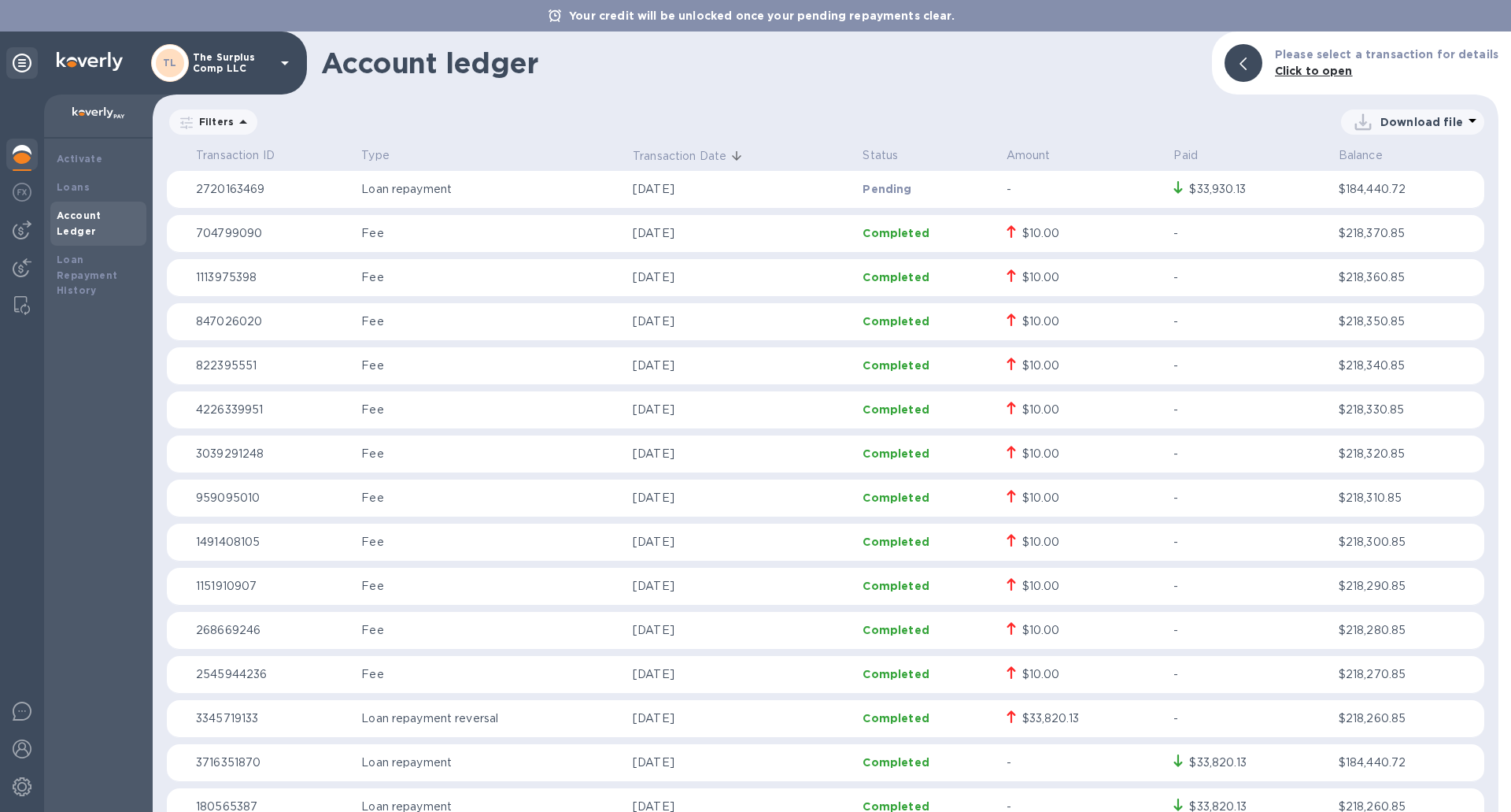
click at [298, 180] on td "2720163469" at bounding box center [271, 189] width 165 height 38
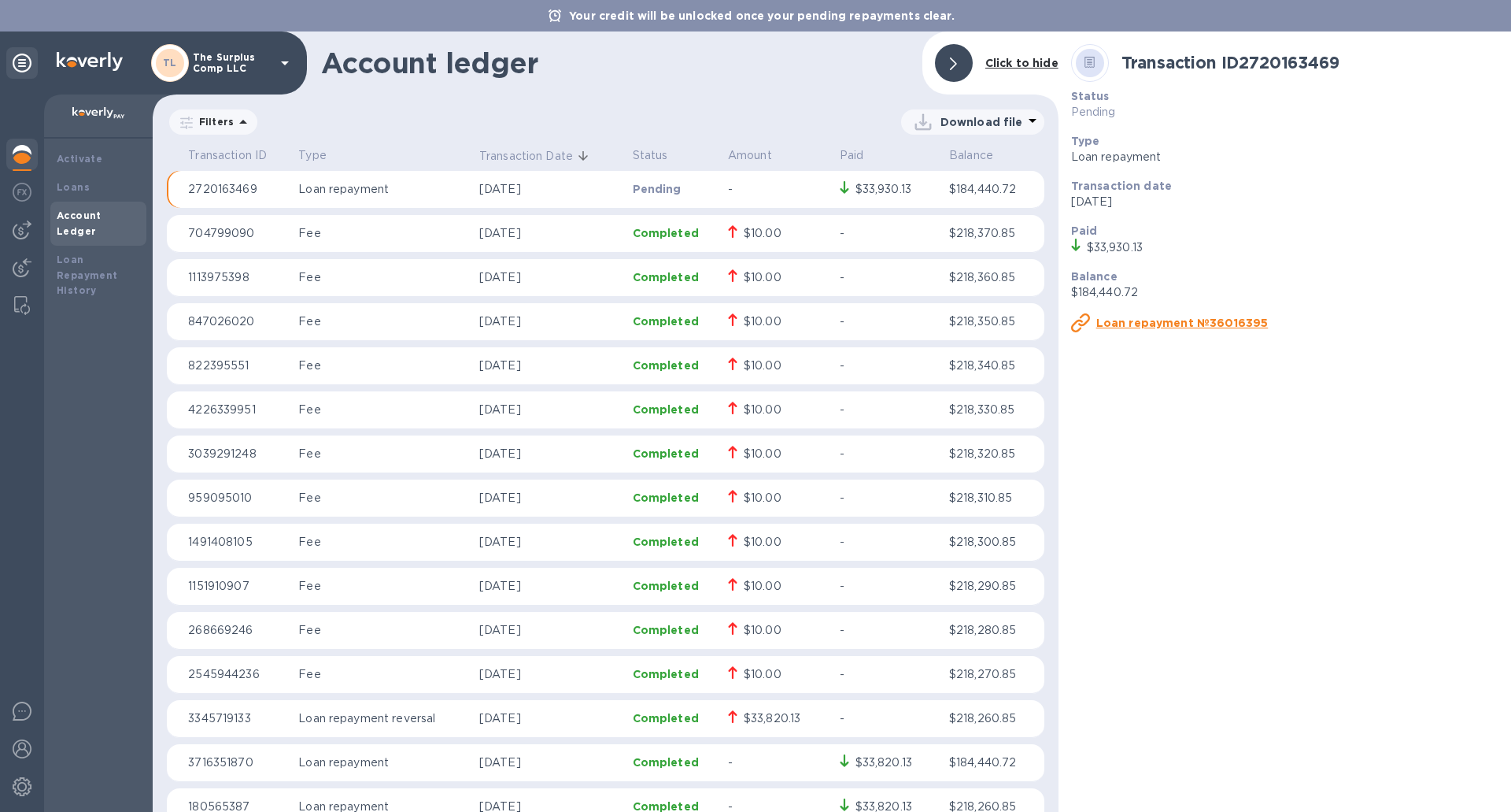
click at [1175, 321] on u "Loan repayment №36016395" at bounding box center [1182, 322] width 172 height 12
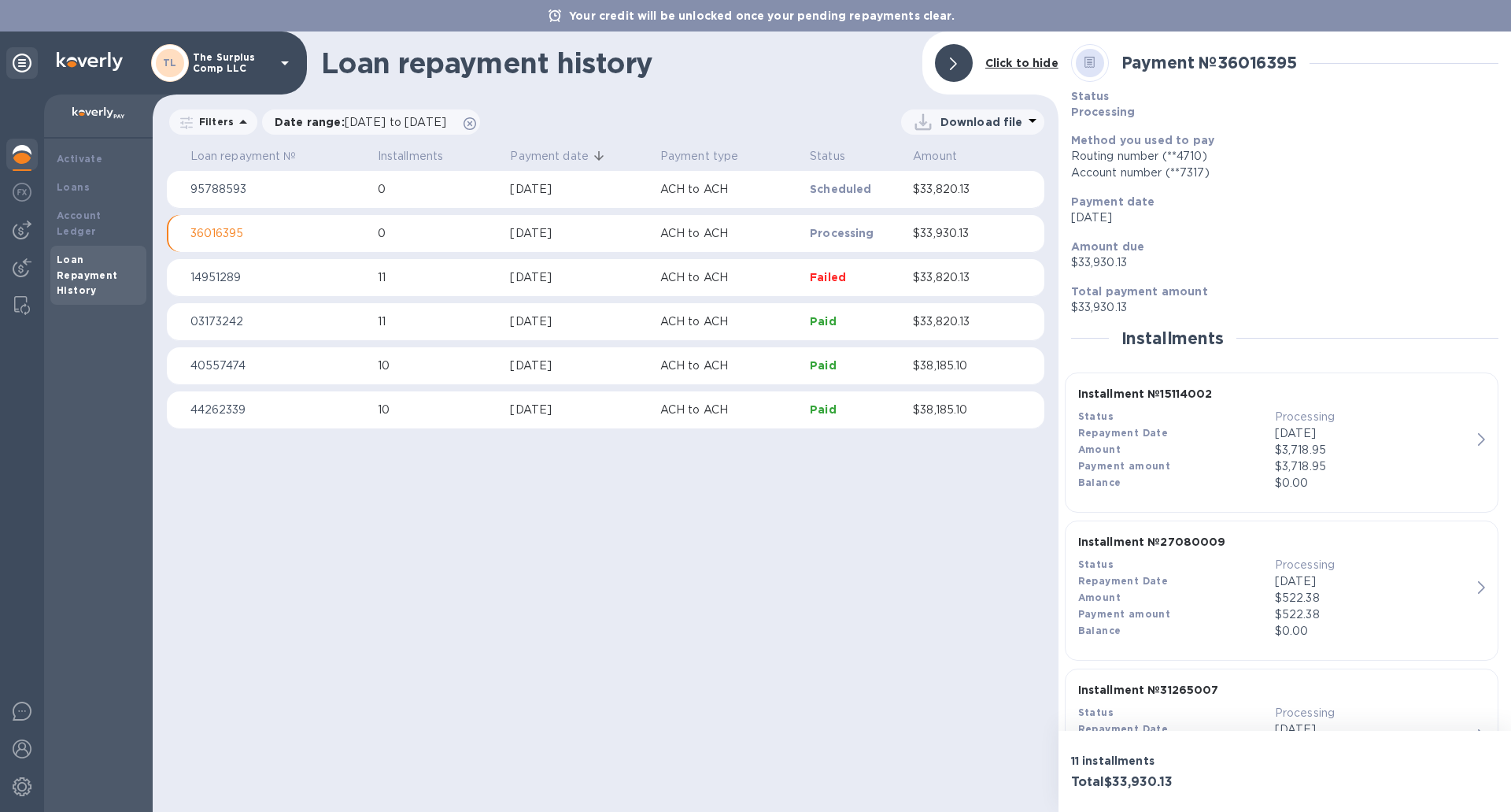
click at [1033, 64] on b "Click to hide" at bounding box center [1022, 62] width 73 height 12
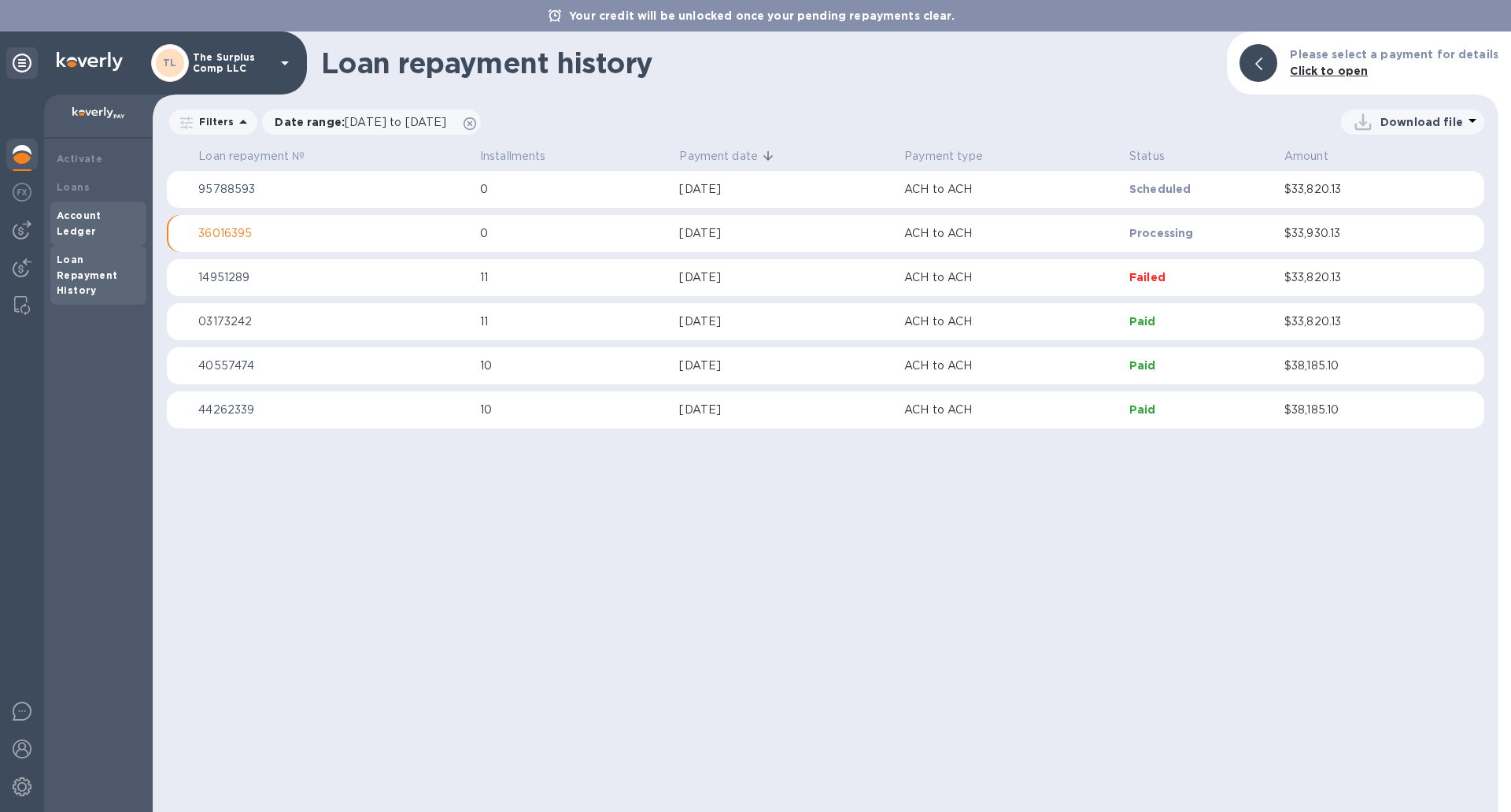
click at [102, 212] on b "Account Ledger" at bounding box center [79, 222] width 45 height 27
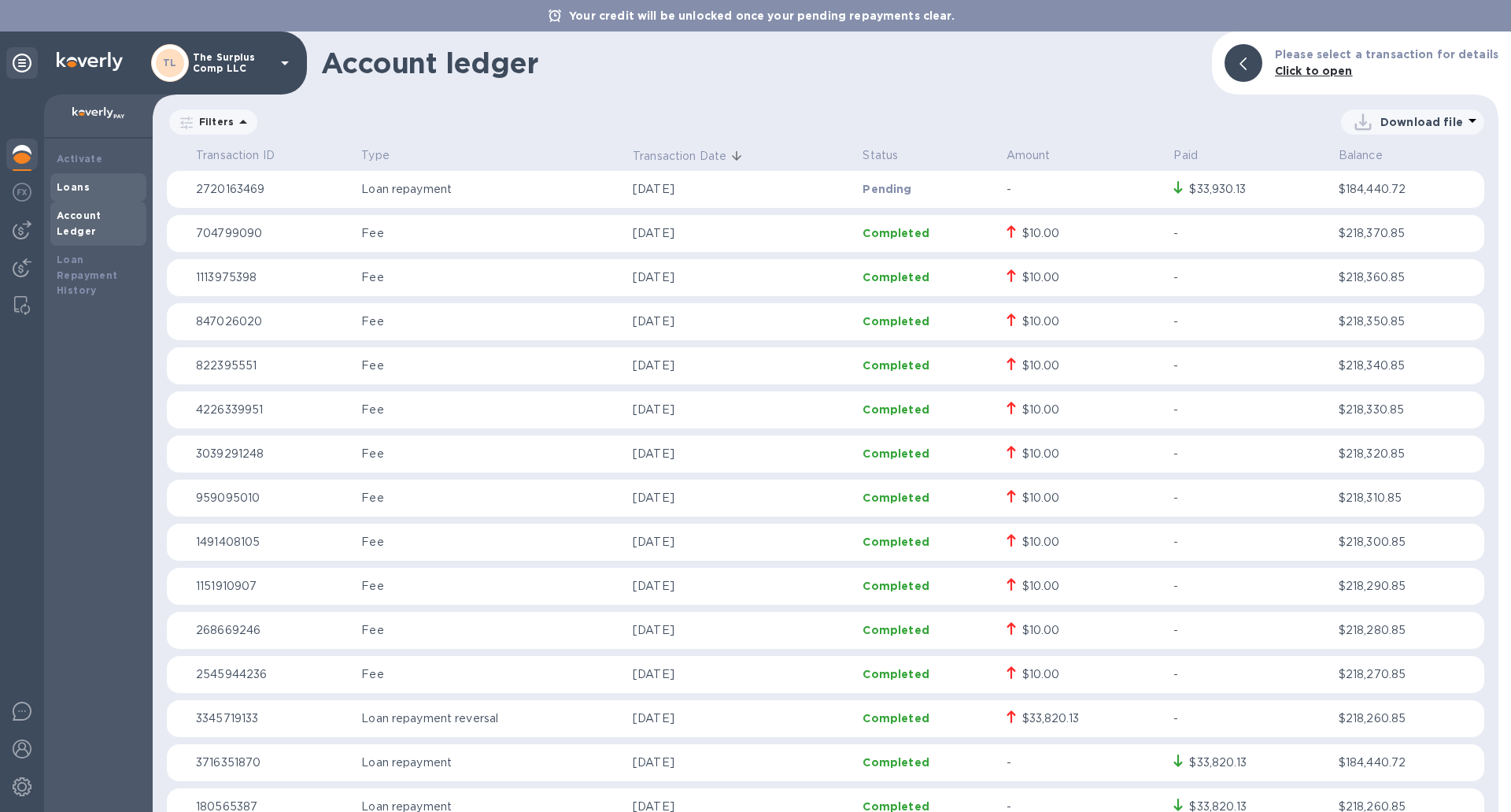
click at [76, 187] on b "Loans" at bounding box center [73, 187] width 33 height 12
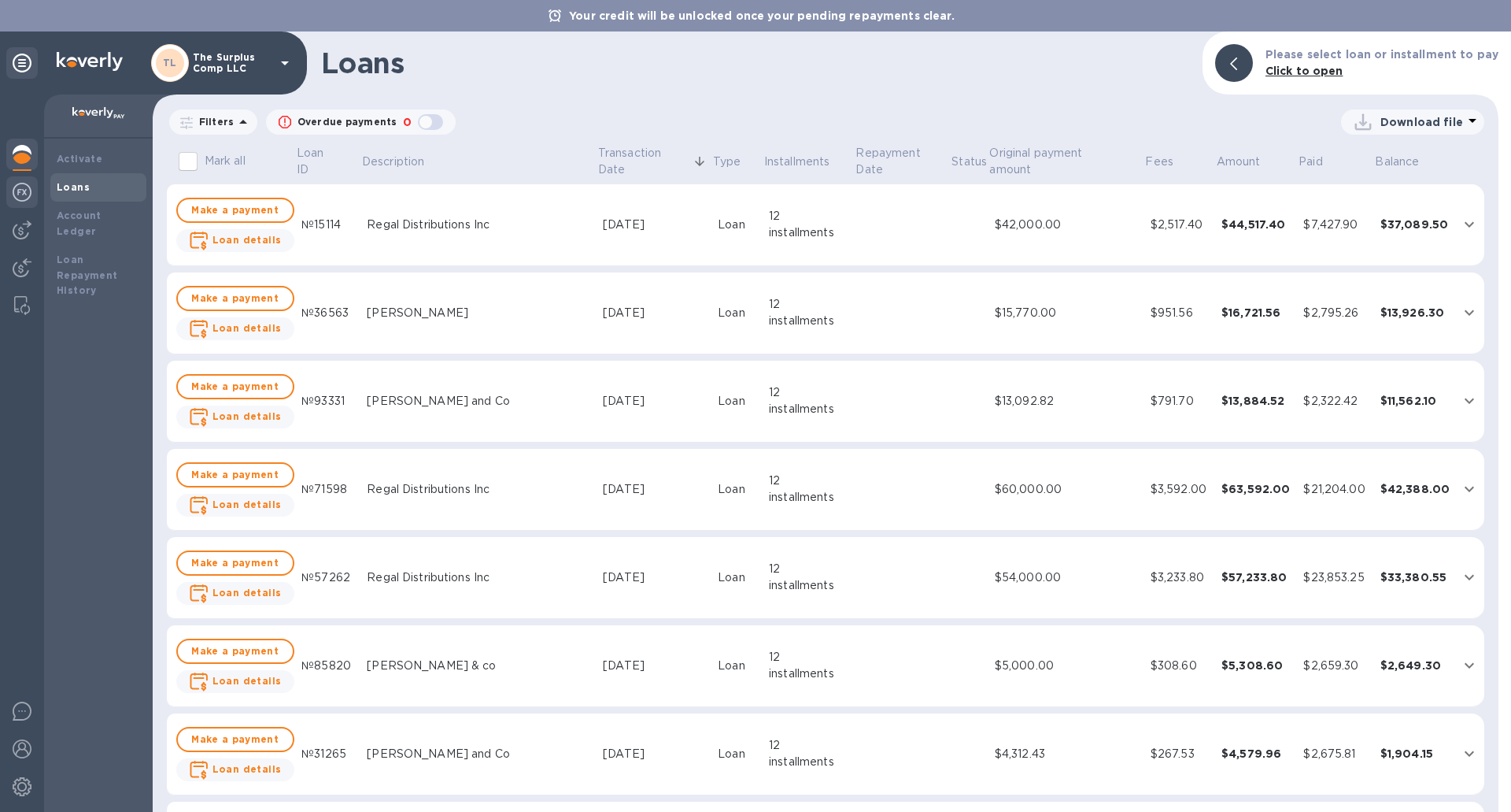
click at [26, 198] on img at bounding box center [22, 192] width 19 height 19
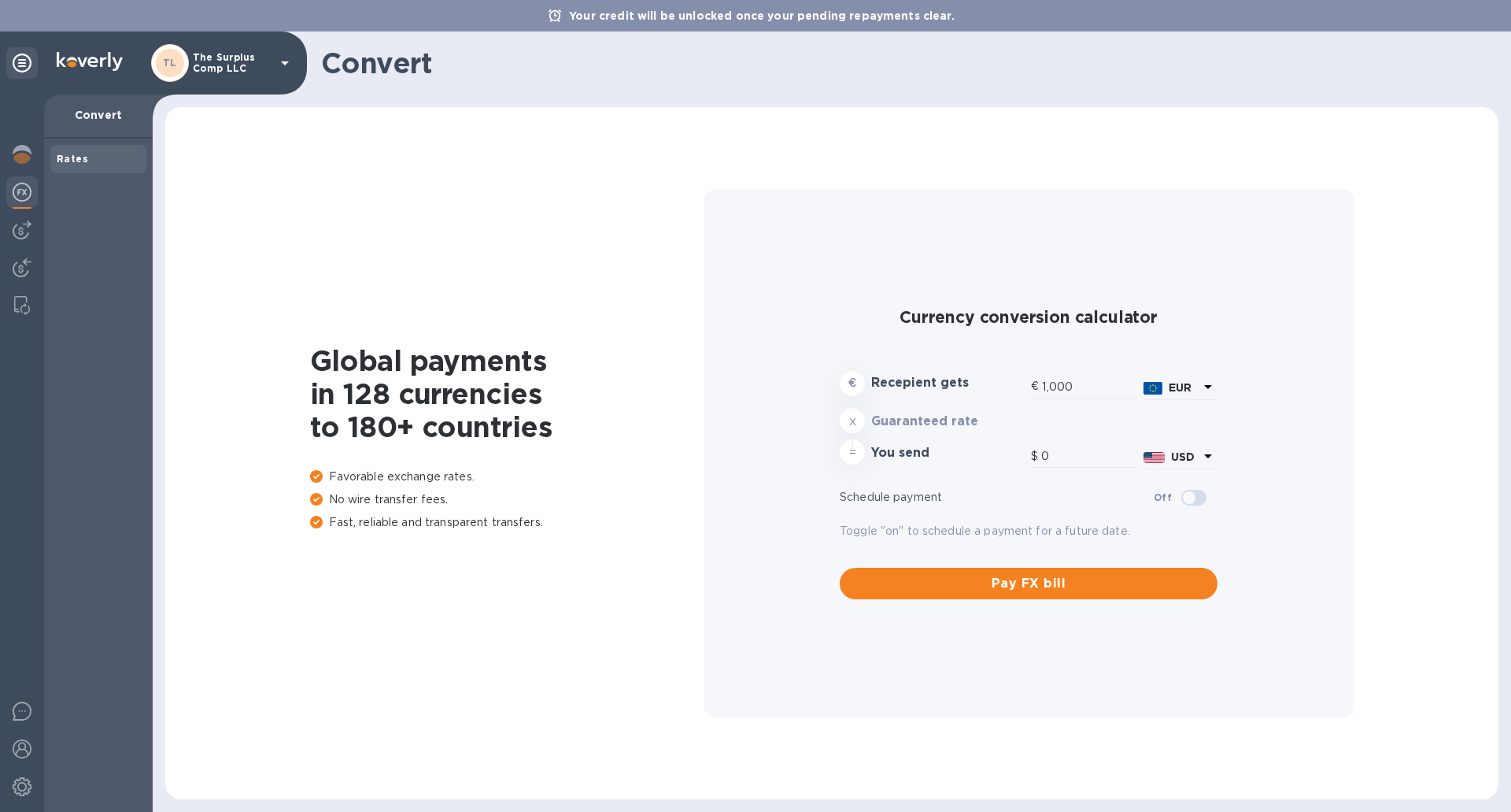
type input "1,174.15"
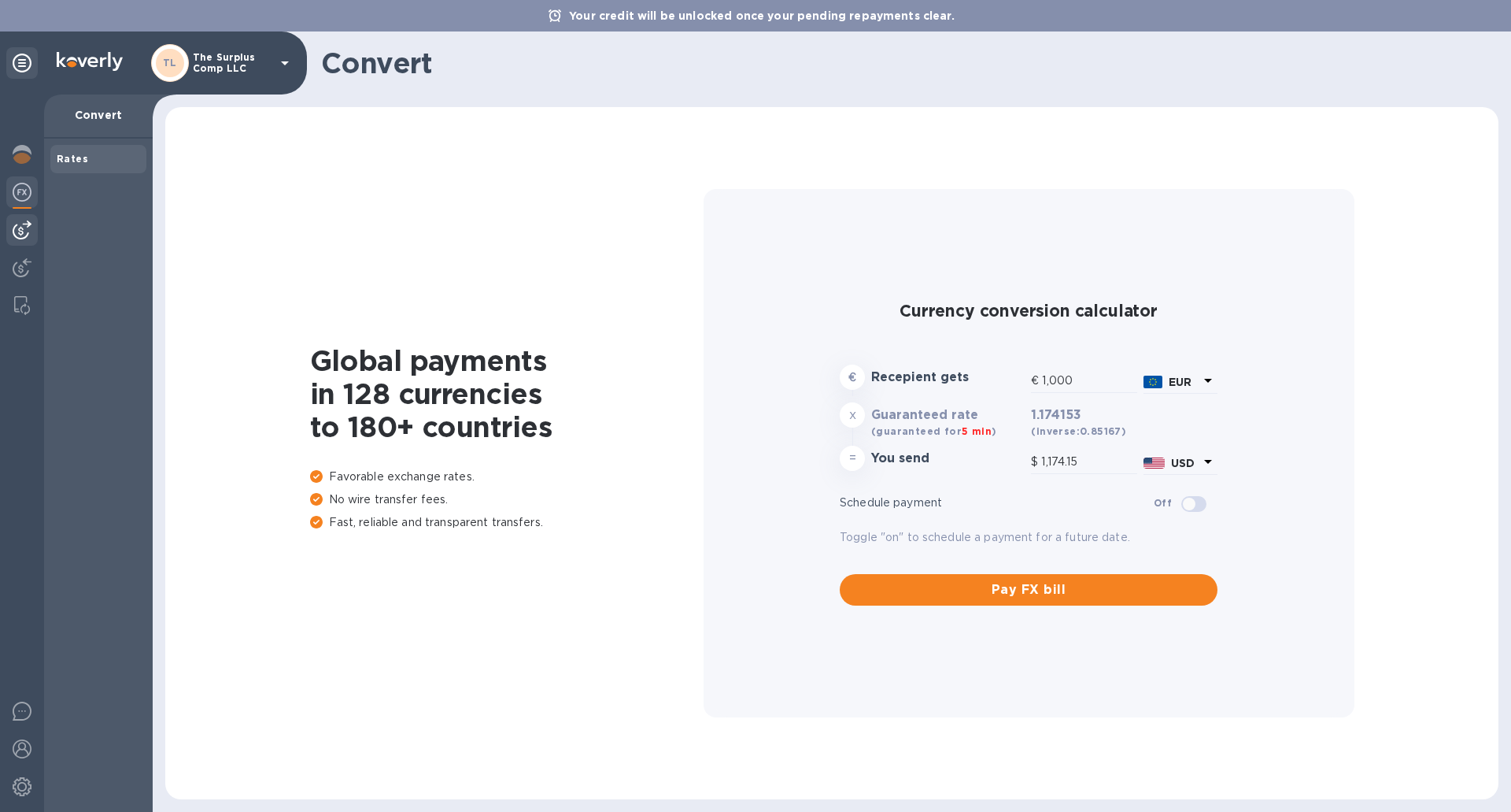
click at [14, 234] on img at bounding box center [22, 230] width 19 height 19
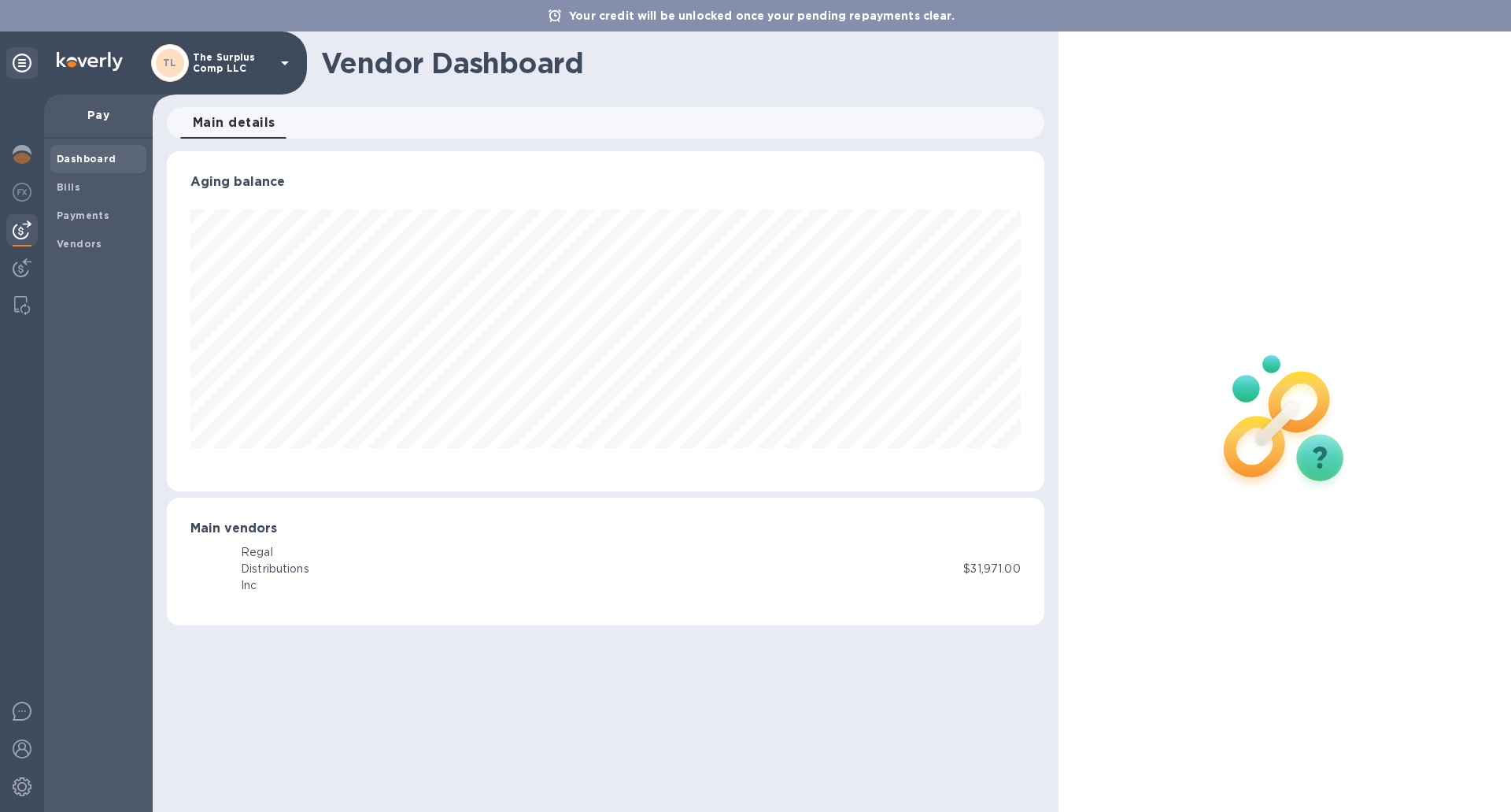
scroll to position [340, 877]
click at [523, 640] on div "Aging balance Main vendors RI Regal Distributions Inc $31,971.00" at bounding box center [606, 396] width 912 height 495
click at [523, 589] on div "RI Regal Distributions Inc" at bounding box center [577, 568] width 773 height 50
click at [112, 189] on span "Bills" at bounding box center [98, 187] width 84 height 16
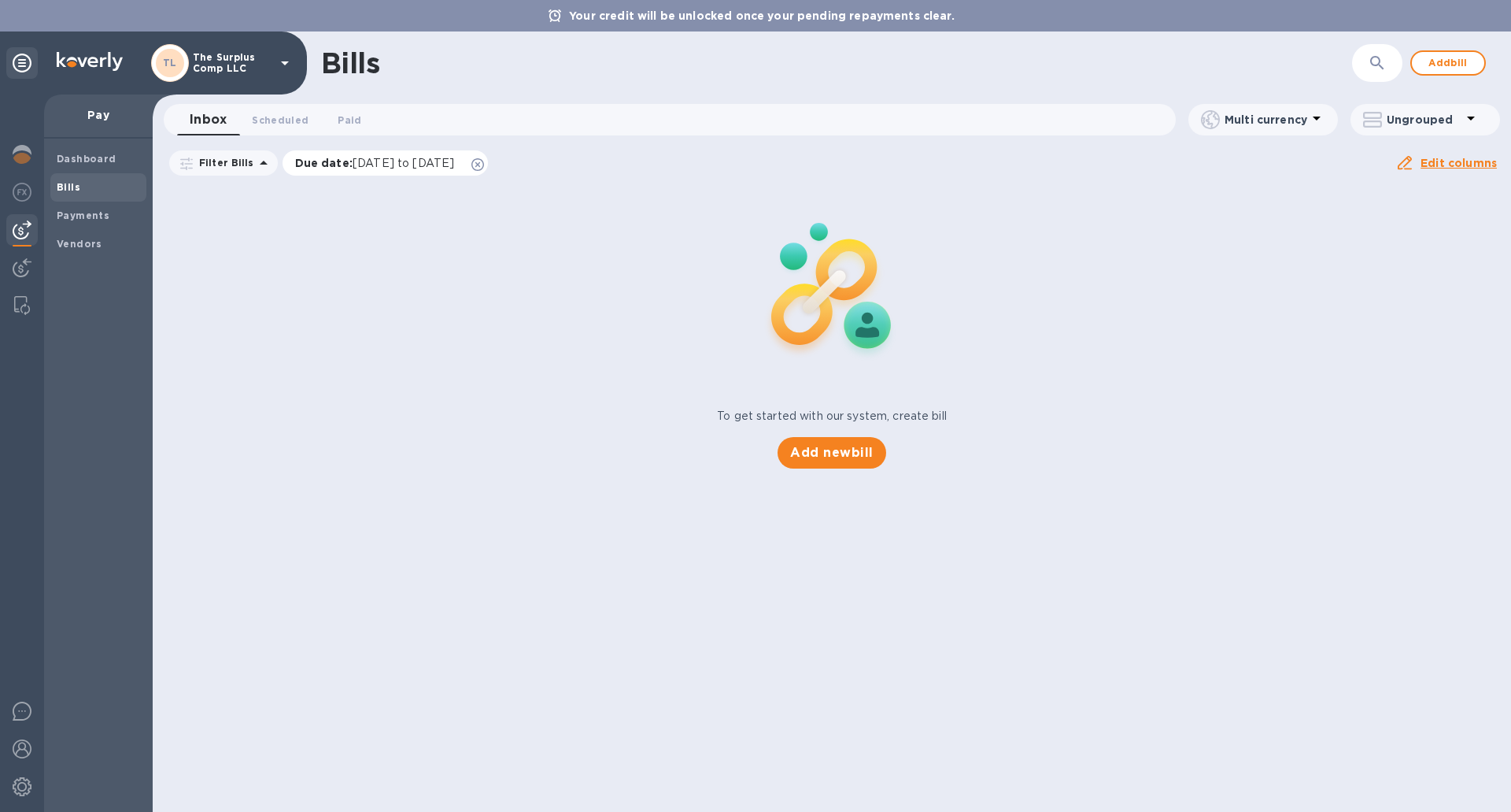
click at [484, 163] on icon at bounding box center [478, 164] width 12 height 12
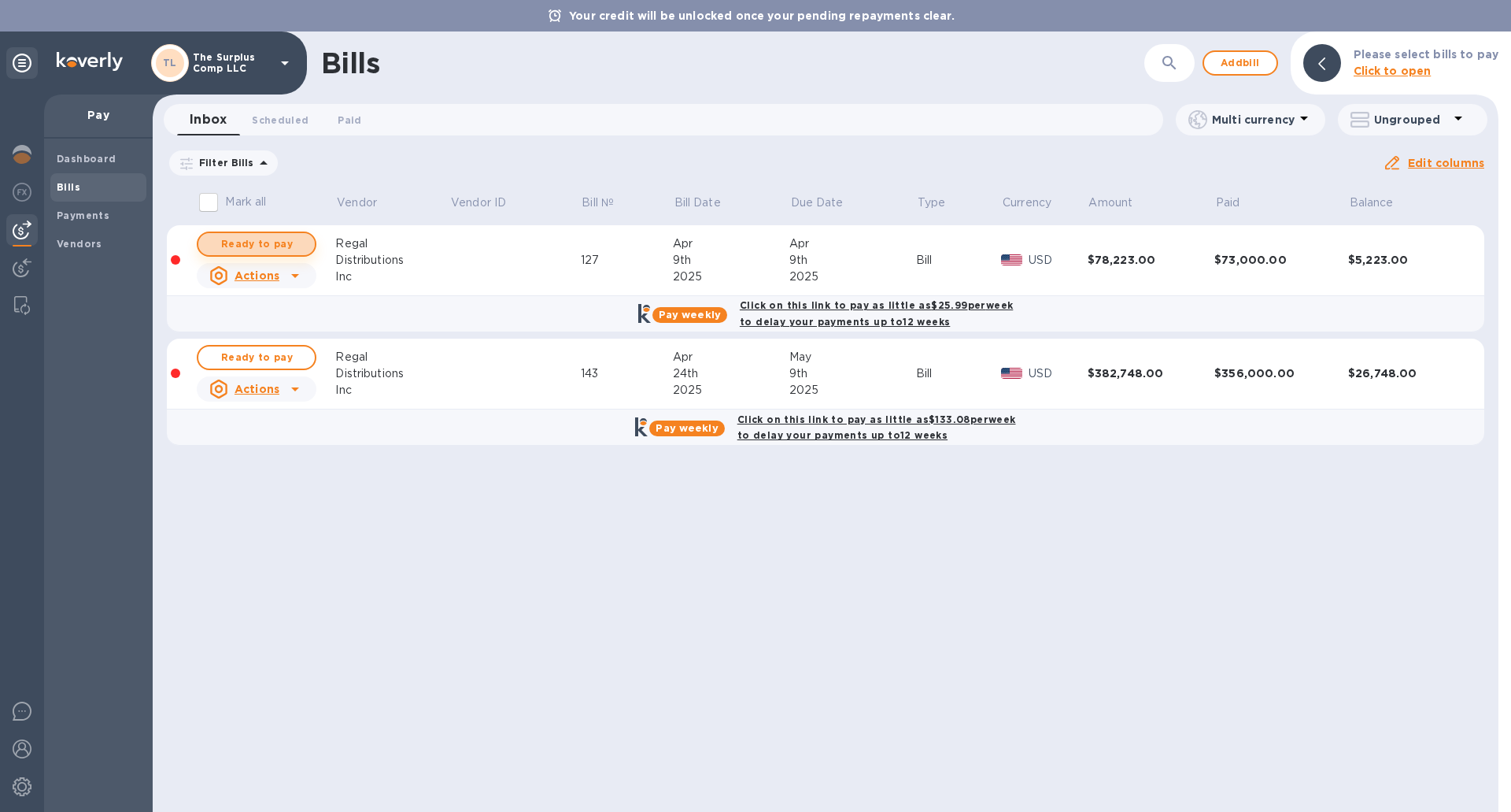
click at [249, 245] on span "Ready to pay" at bounding box center [256, 244] width 91 height 19
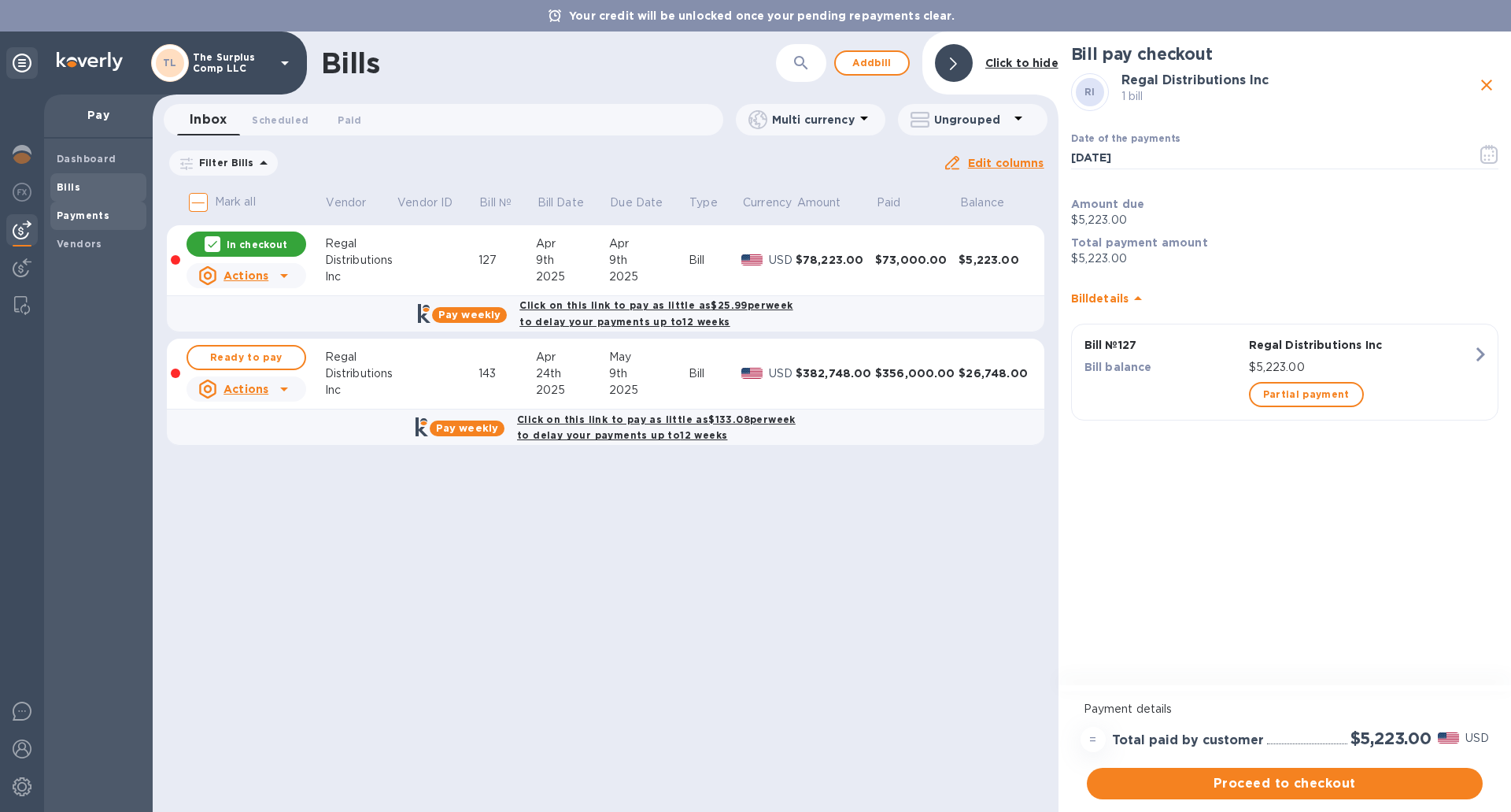
click at [74, 213] on b "Payments" at bounding box center [83, 215] width 53 height 12
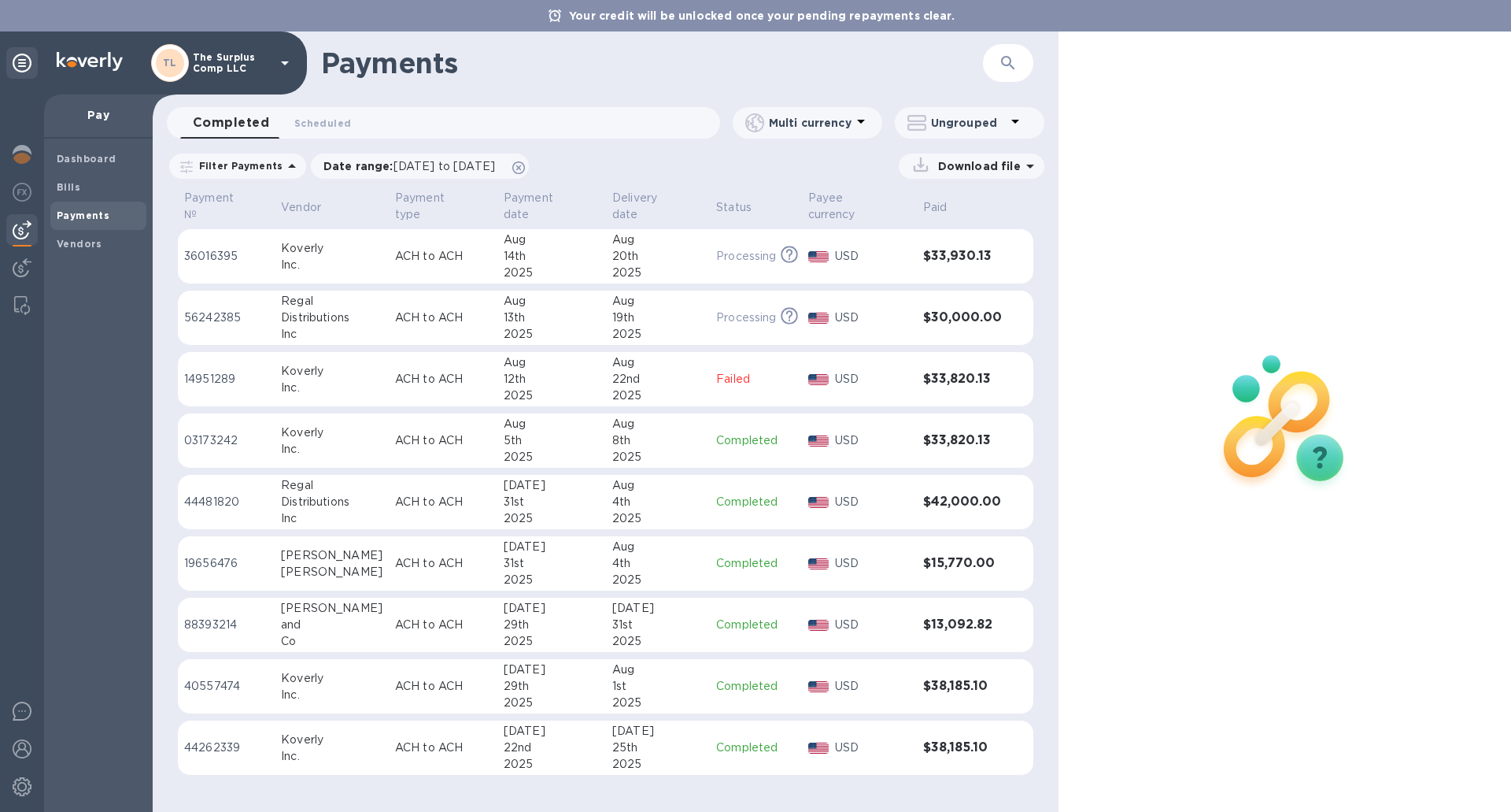
click at [445, 309] on p "ACH to ACH" at bounding box center [443, 317] width 96 height 17
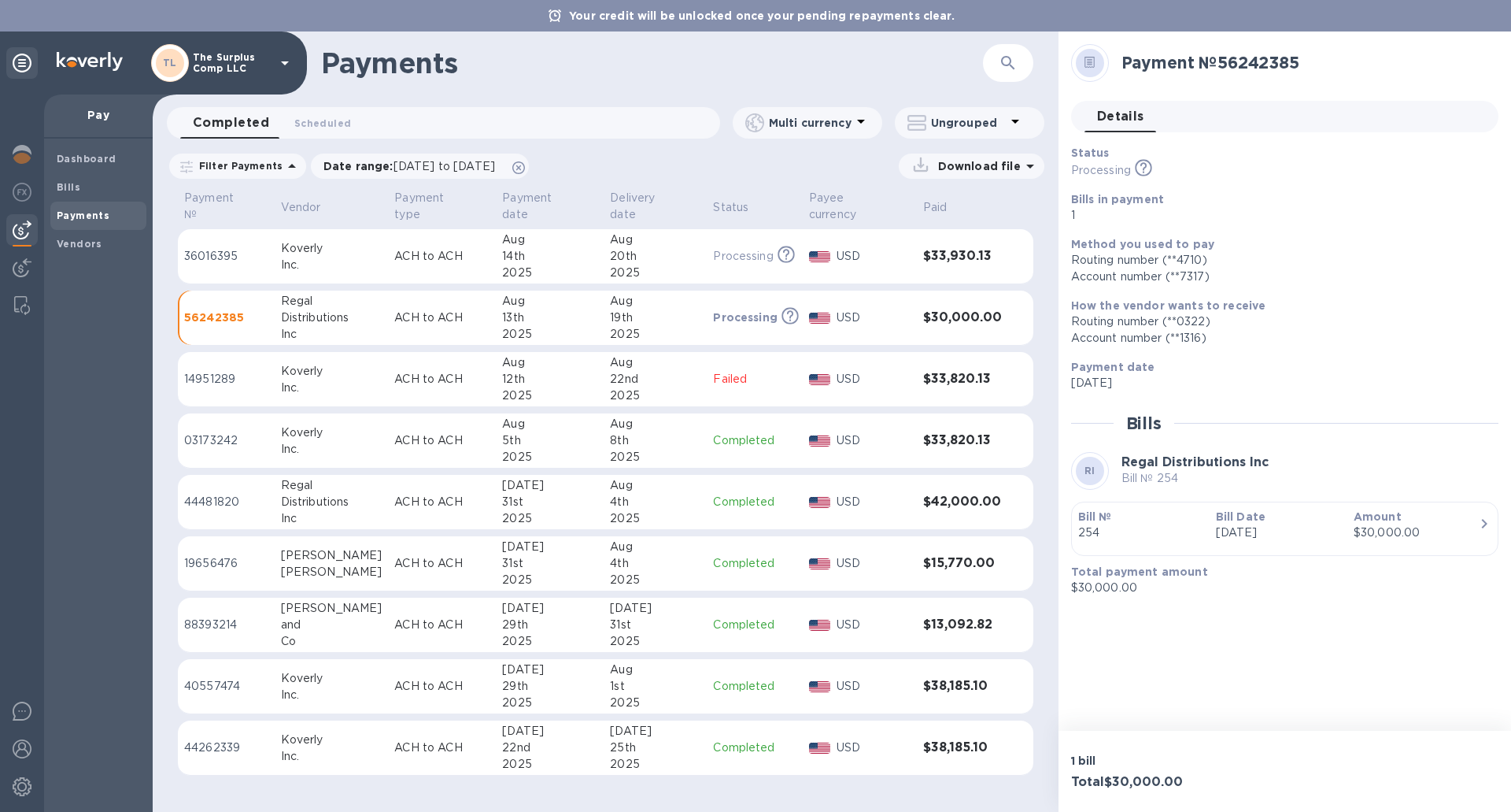
click at [1145, 170] on icon at bounding box center [1144, 166] width 7 height 8
click at [74, 620] on div "Dashboard Bills Payments Vendors" at bounding box center [98, 475] width 108 height 673
click at [64, 159] on b "Dashboard" at bounding box center [87, 158] width 60 height 12
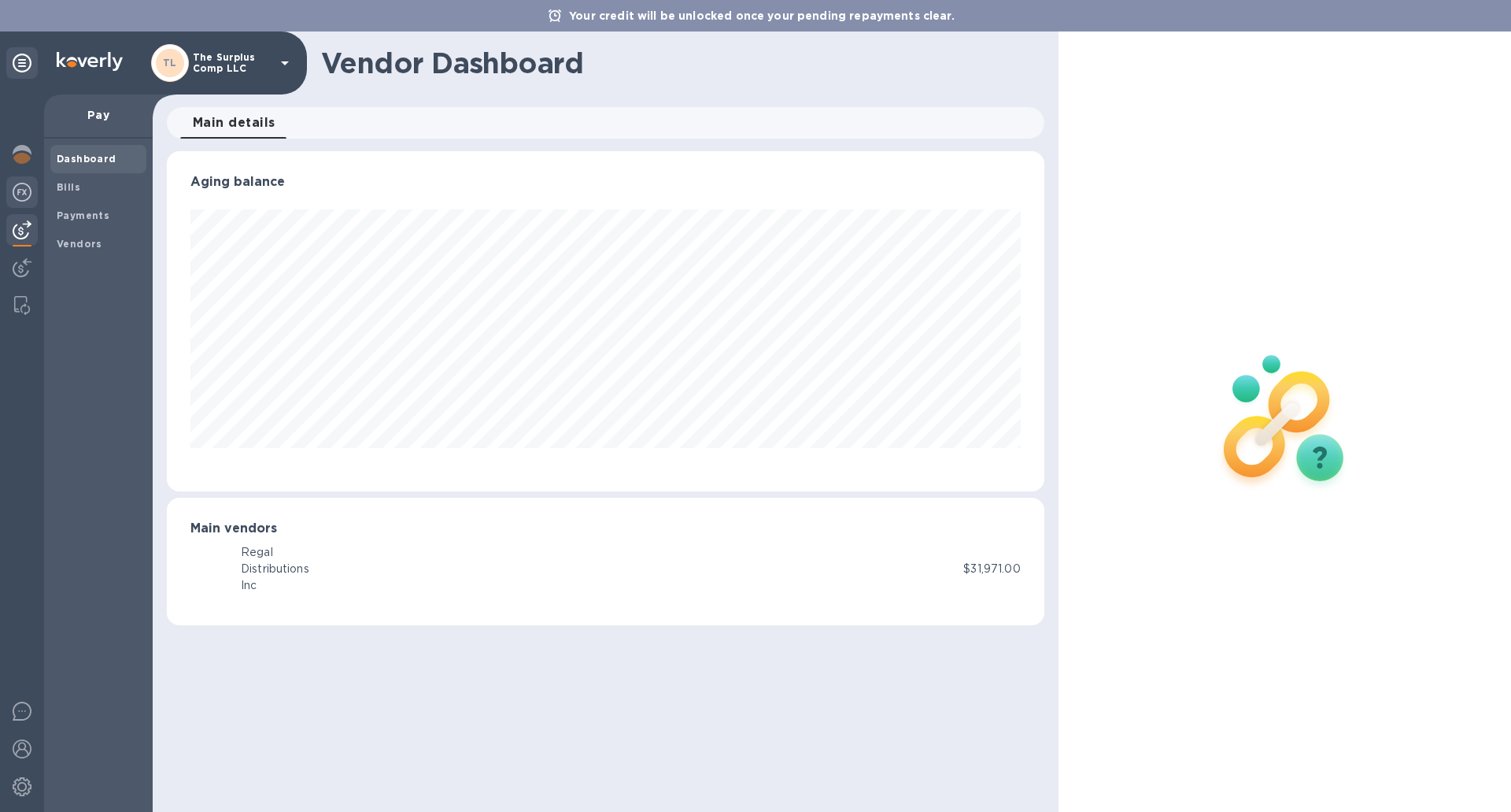
scroll to position [340, 877]
click at [16, 195] on img at bounding box center [22, 192] width 19 height 19
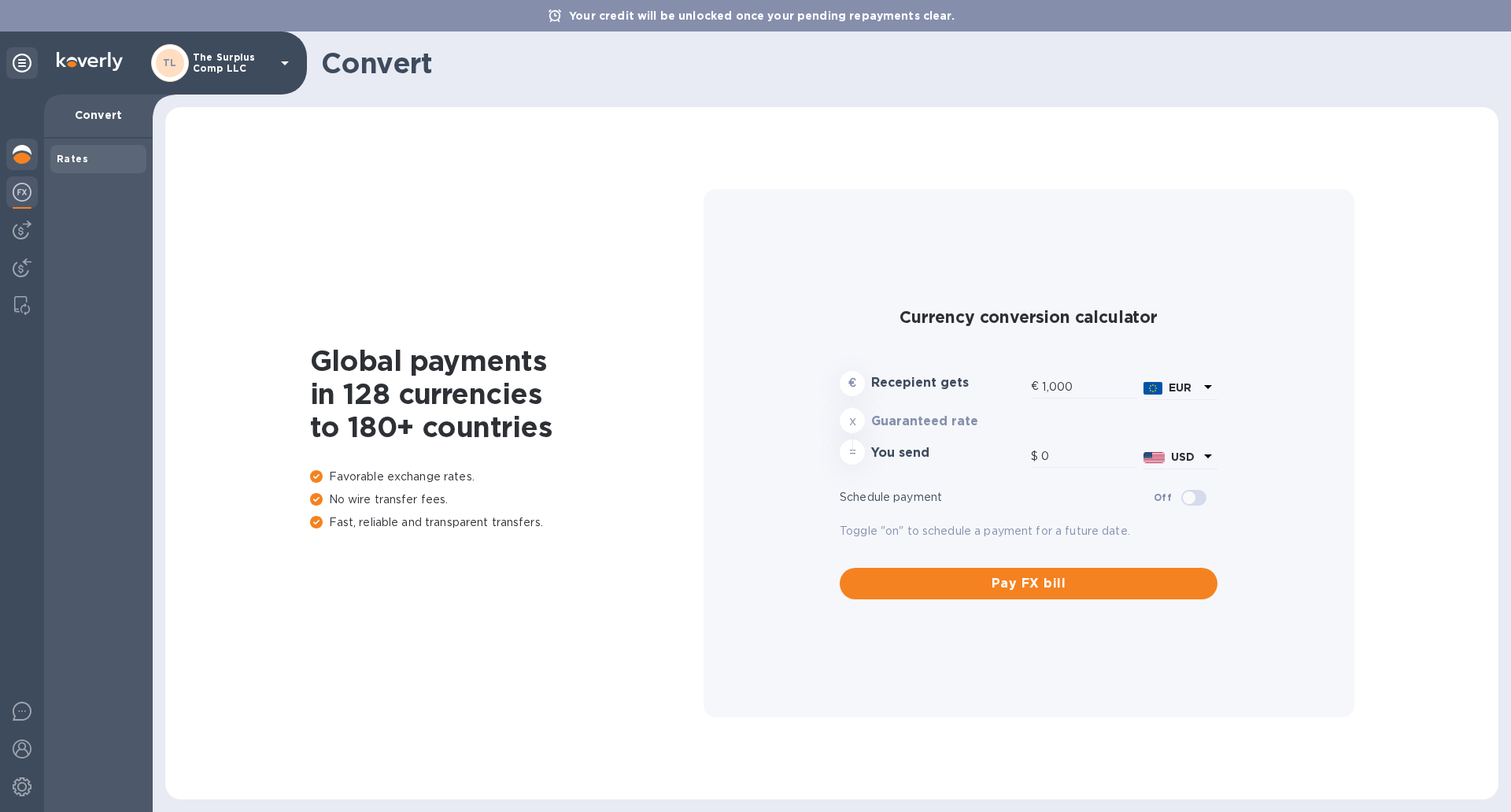
click at [20, 154] on img at bounding box center [22, 154] width 19 height 19
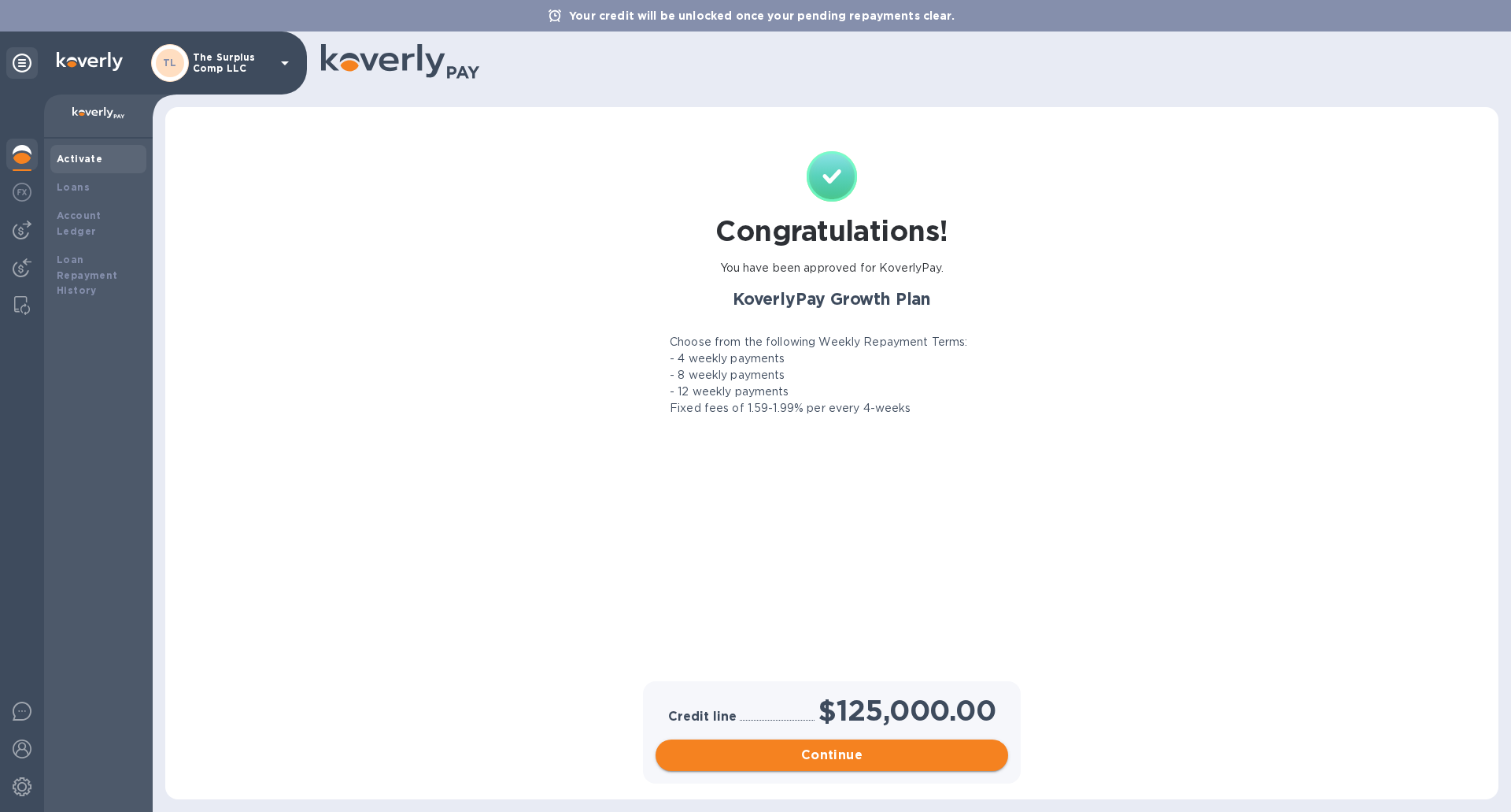
click at [850, 752] on span "Continue" at bounding box center [832, 755] width 328 height 19
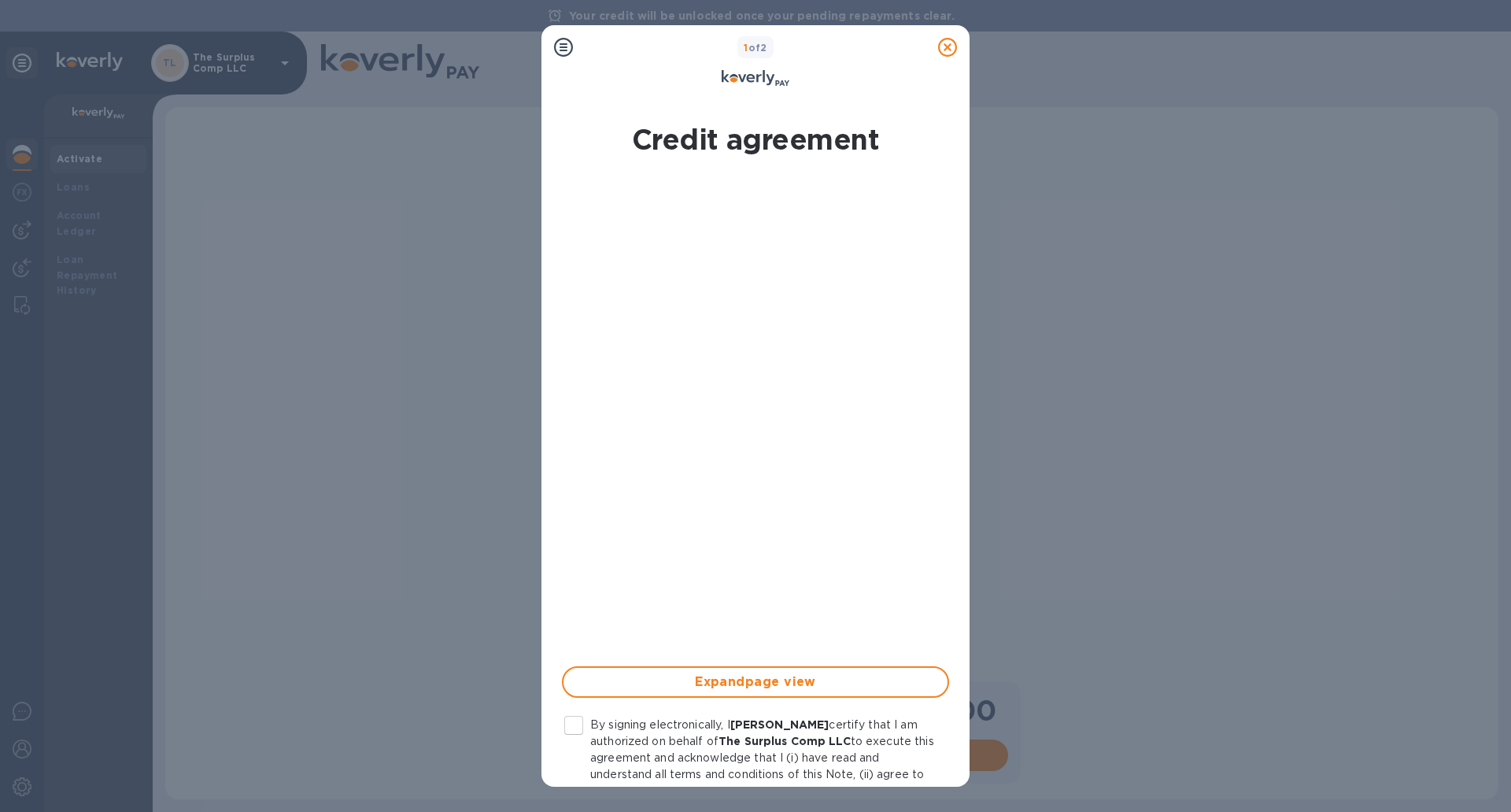
click at [941, 60] on div at bounding box center [947, 46] width 31 height 31
click at [949, 43] on icon at bounding box center [948, 47] width 19 height 19
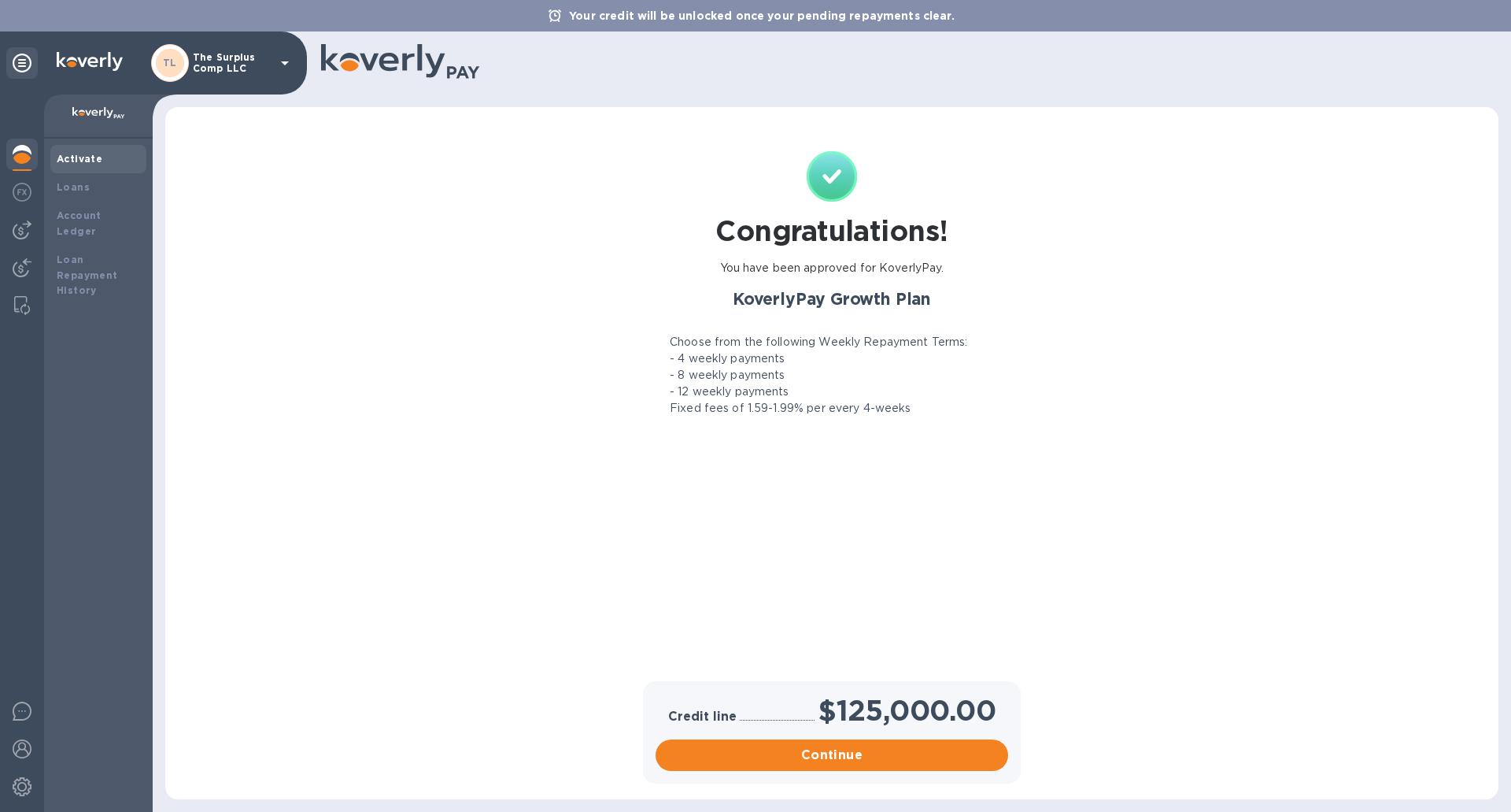
click at [431, 690] on div "Credit line $125,000.00 Continue" at bounding box center [832, 732] width 1302 height 103
click at [80, 185] on b "Loans" at bounding box center [73, 187] width 33 height 12
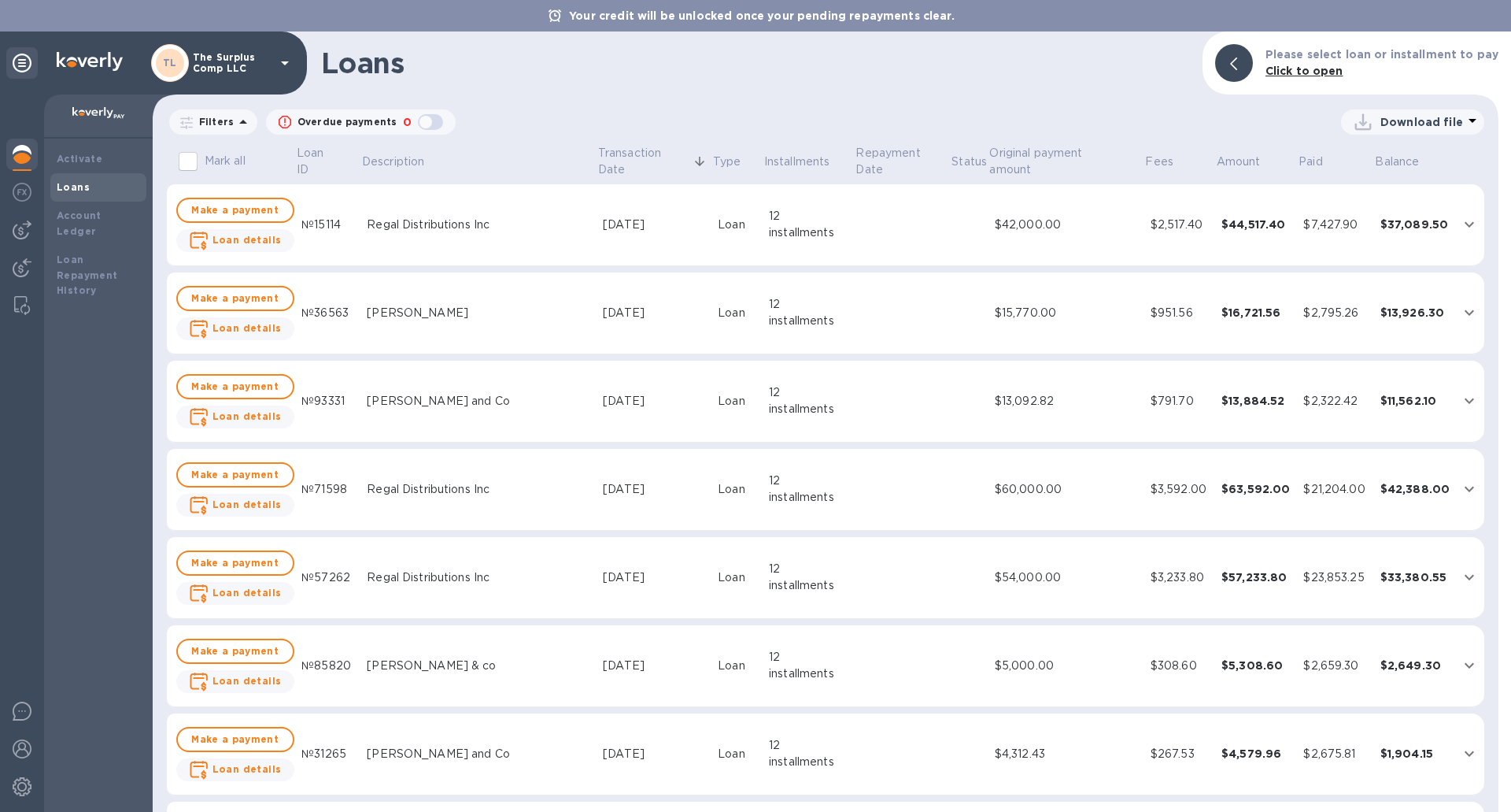
click at [35, 162] on div at bounding box center [22, 155] width 31 height 35
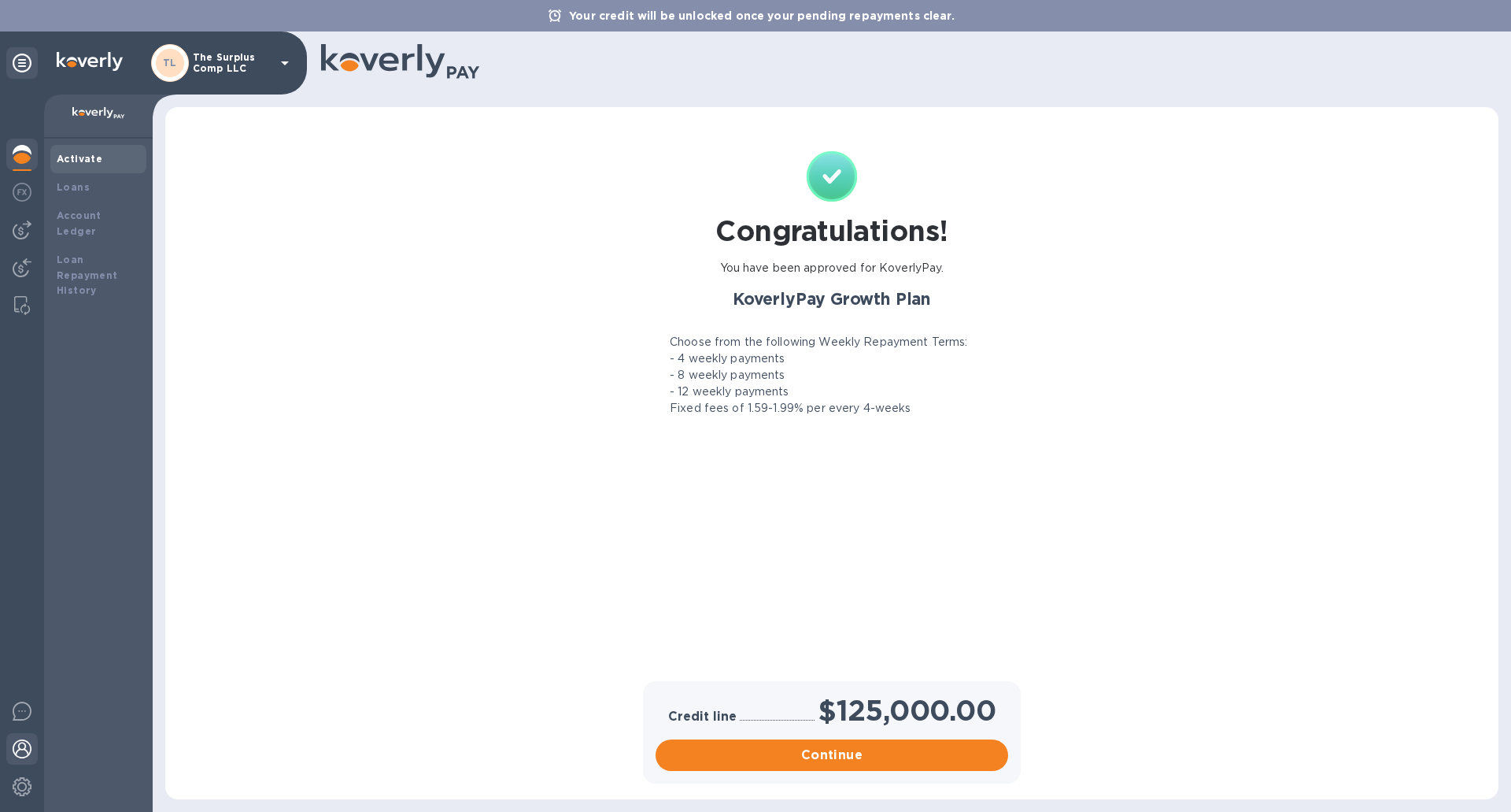
click at [24, 755] on img at bounding box center [22, 749] width 19 height 19
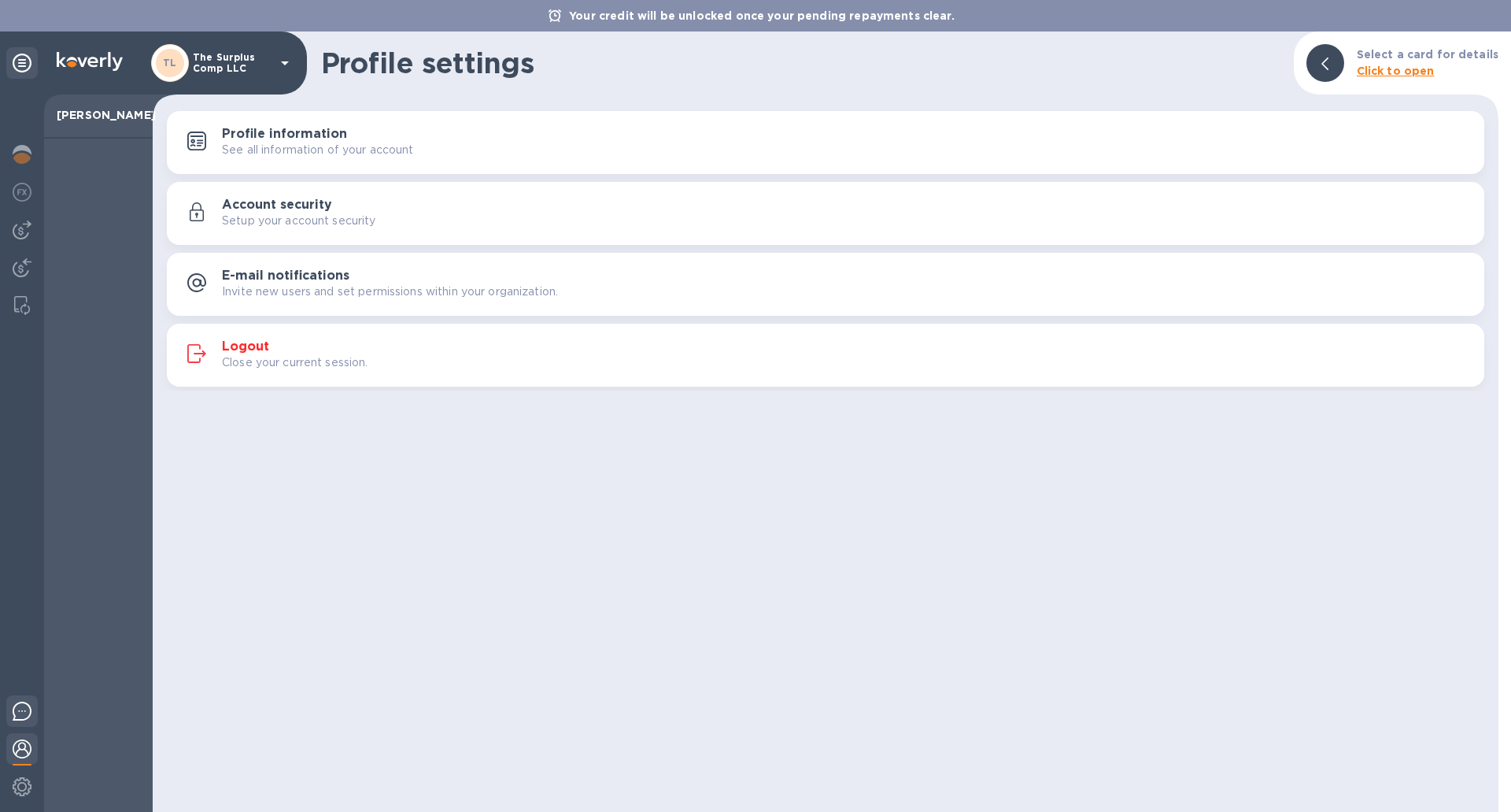
click at [10, 716] on div at bounding box center [22, 713] width 31 height 37
click at [20, 155] on img at bounding box center [22, 154] width 19 height 19
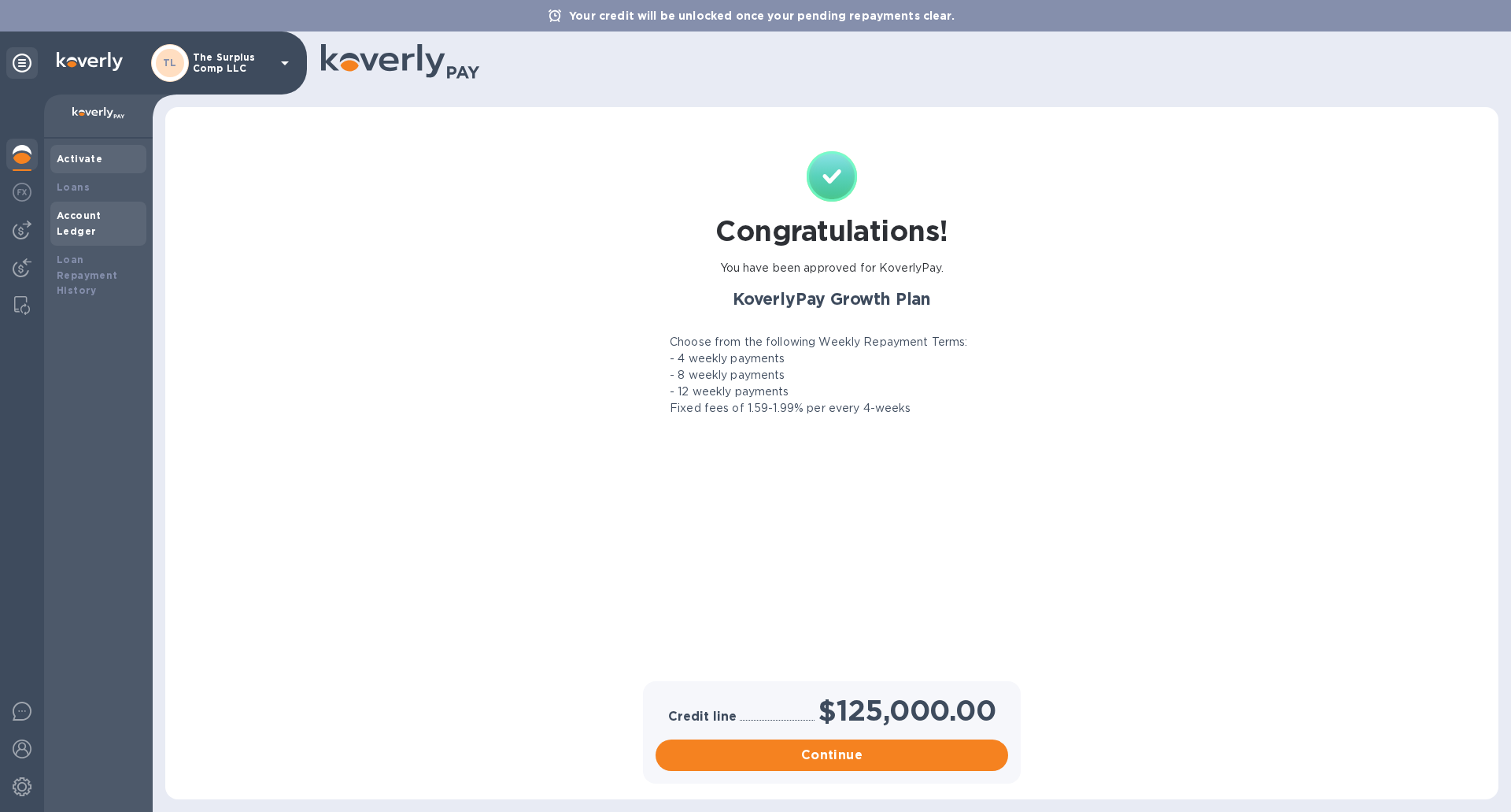
click at [59, 213] on b "Account Ledger" at bounding box center [79, 222] width 45 height 27
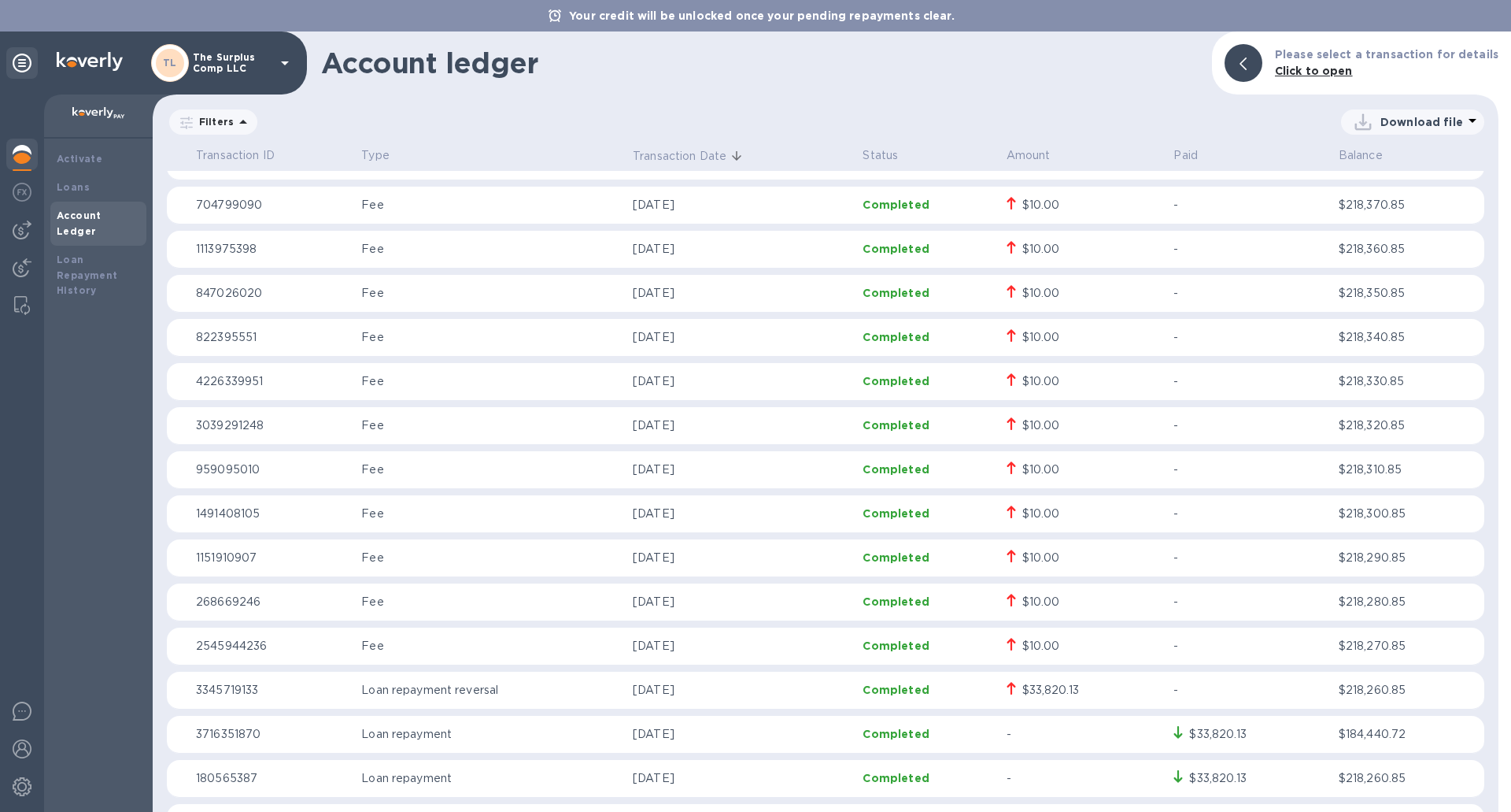
scroll to position [29, 0]
click at [115, 186] on div "Loans" at bounding box center [98, 187] width 84 height 16
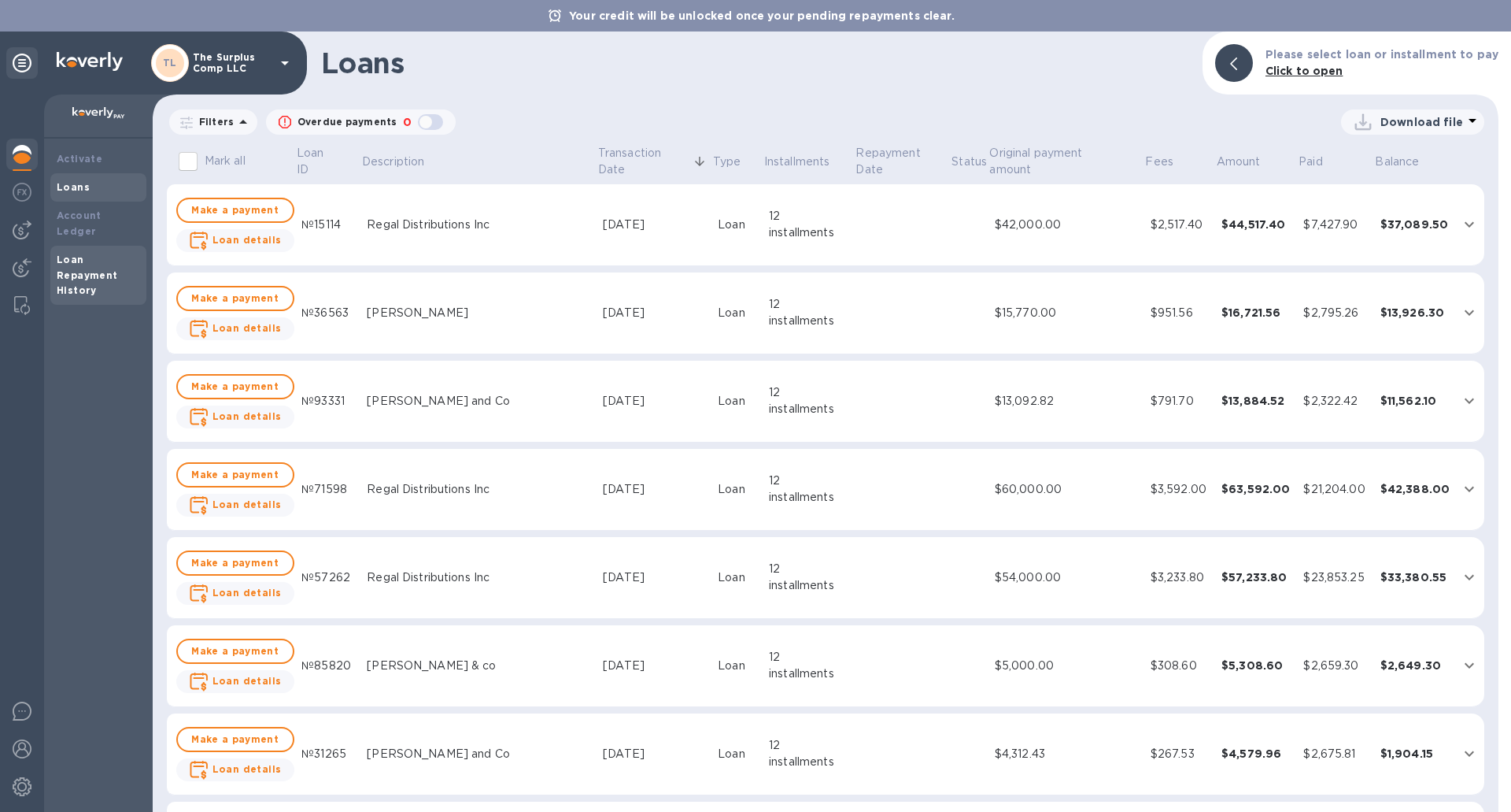
click at [107, 252] on div "Loan Repayment History" at bounding box center [98, 275] width 84 height 47
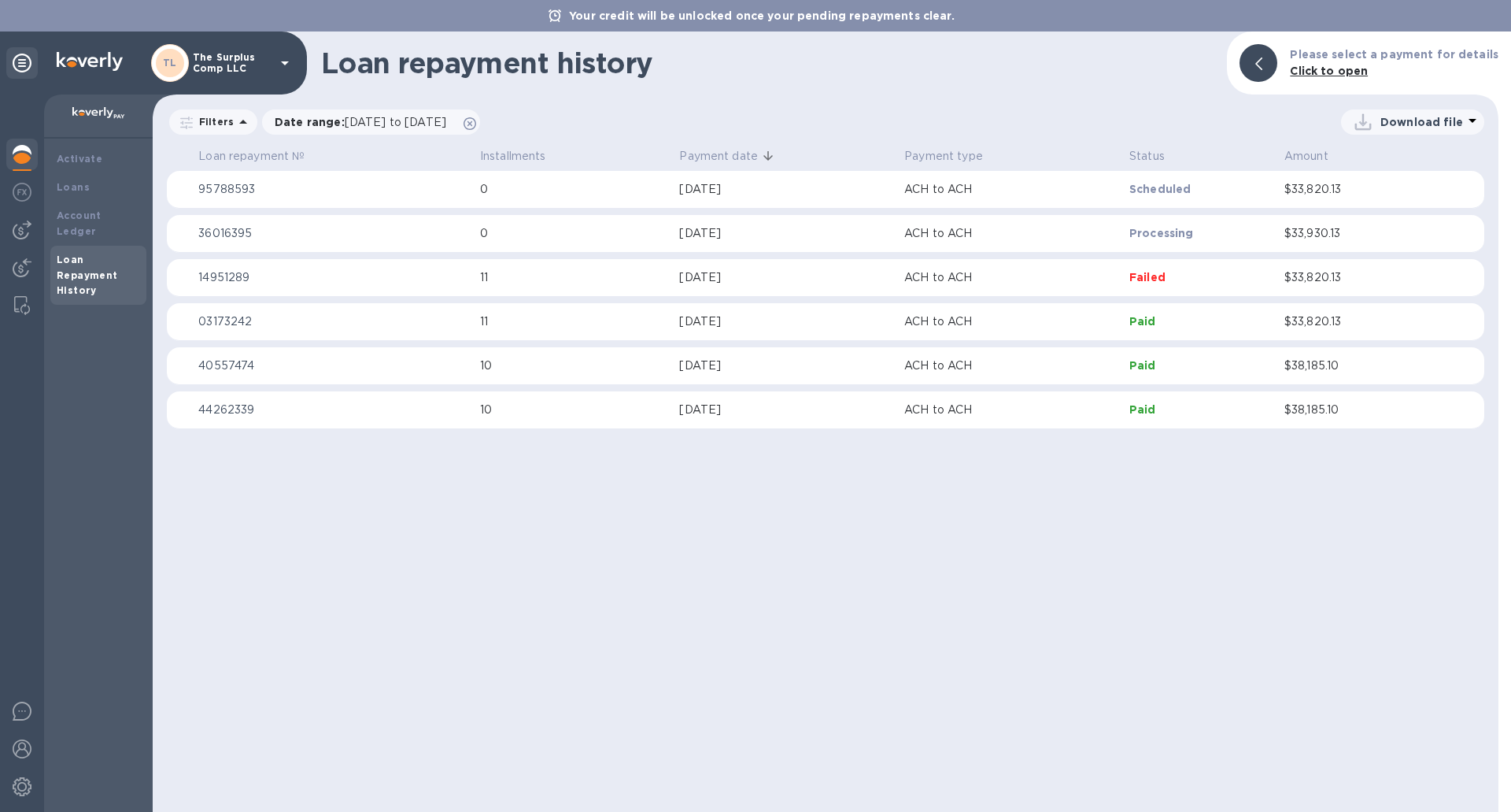
click at [488, 667] on div "Loan repayment history Please select a payment for details Click to open Filter…" at bounding box center [825, 421] width 1346 height 780
click at [325, 644] on div "Loan repayment history Please select a payment for details Click to open Filter…" at bounding box center [825, 421] width 1346 height 780
